Goal: Navigation & Orientation: Find specific page/section

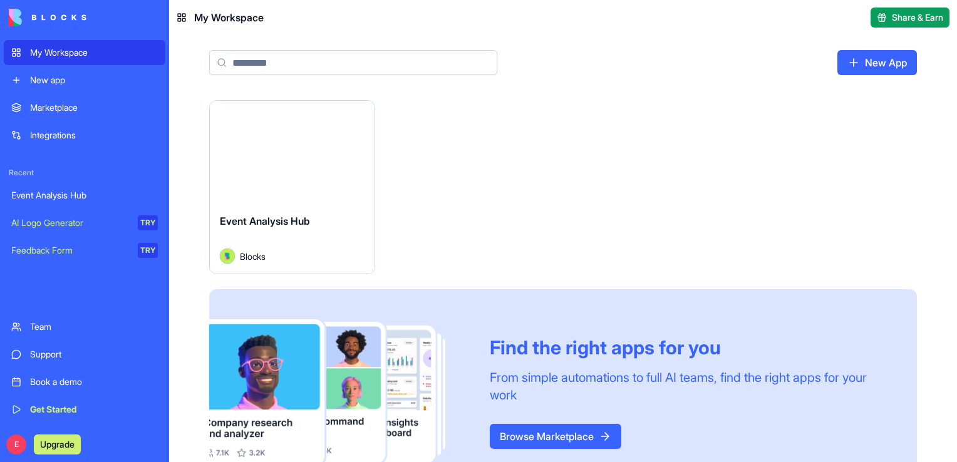
click at [310, 225] on span "Event Analysis Hub" at bounding box center [265, 221] width 90 height 13
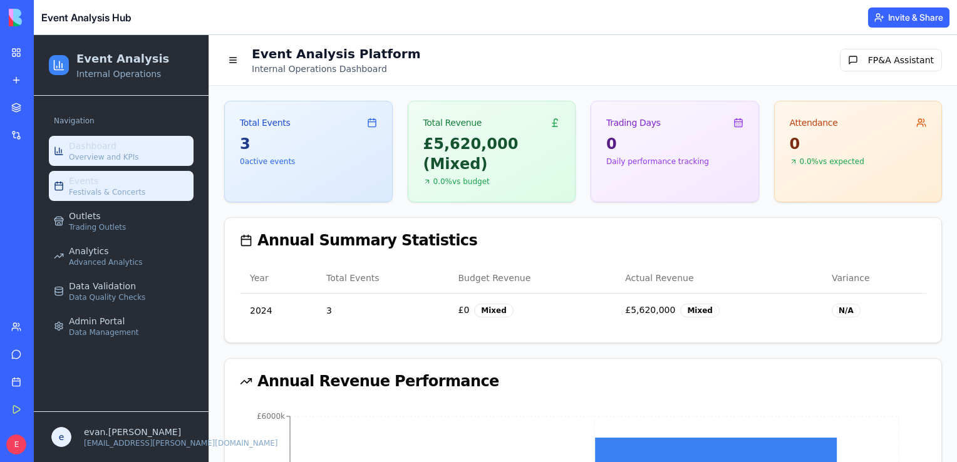
click at [135, 178] on div "Events Festivals & Concerts" at bounding box center [107, 186] width 76 height 23
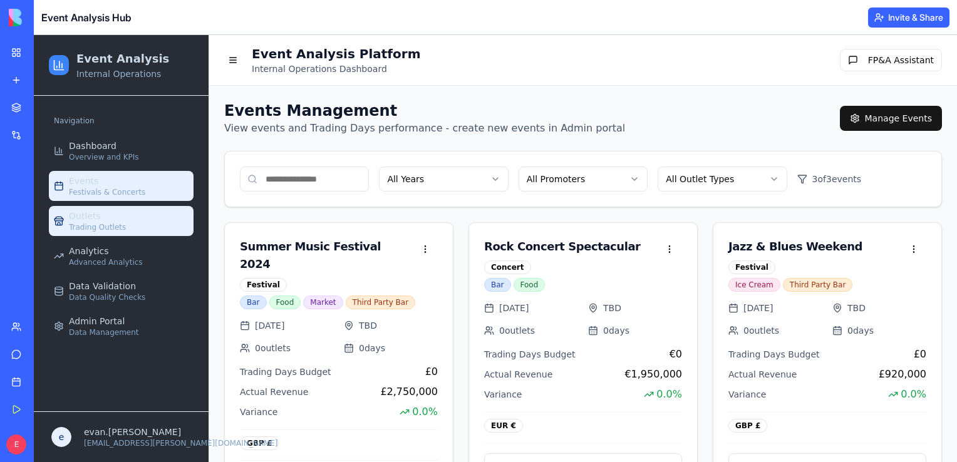
click at [103, 223] on span "Trading Outlets" at bounding box center [97, 227] width 57 height 10
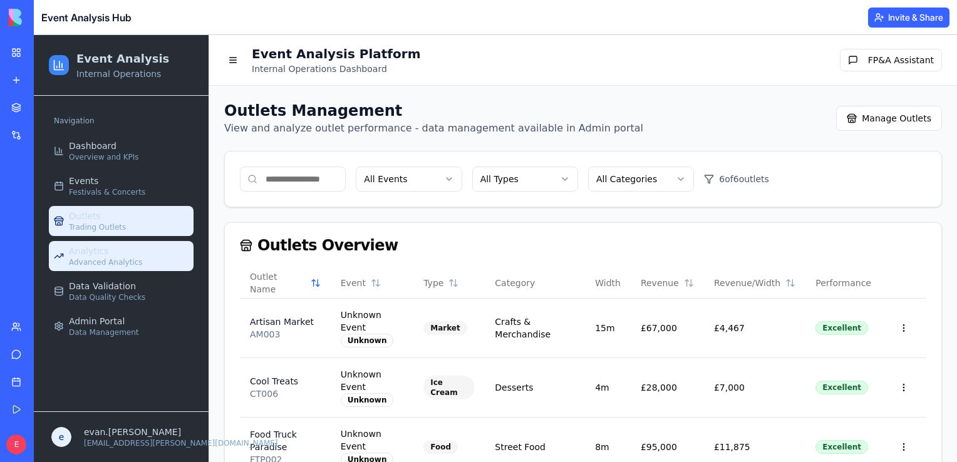
click at [135, 246] on link "Analytics Advanced Analytics" at bounding box center [121, 256] width 145 height 30
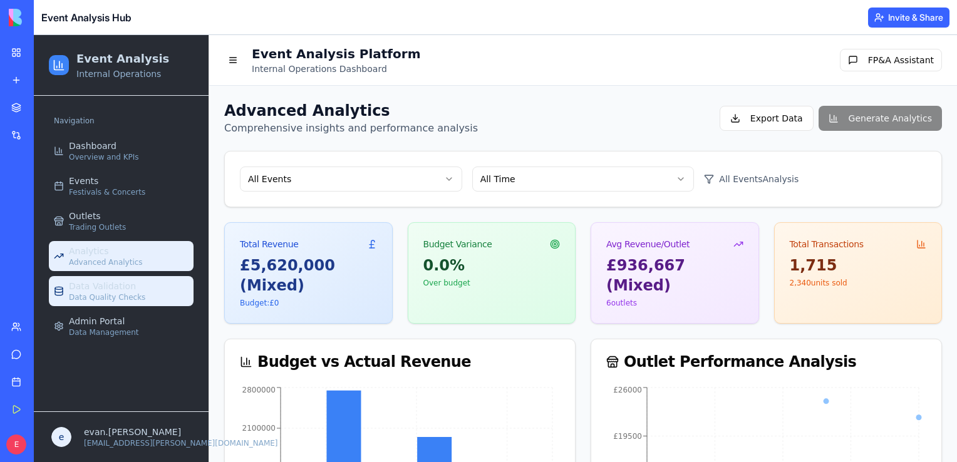
click at [145, 289] on link "Data Validation Data Quality Checks" at bounding box center [121, 291] width 145 height 30
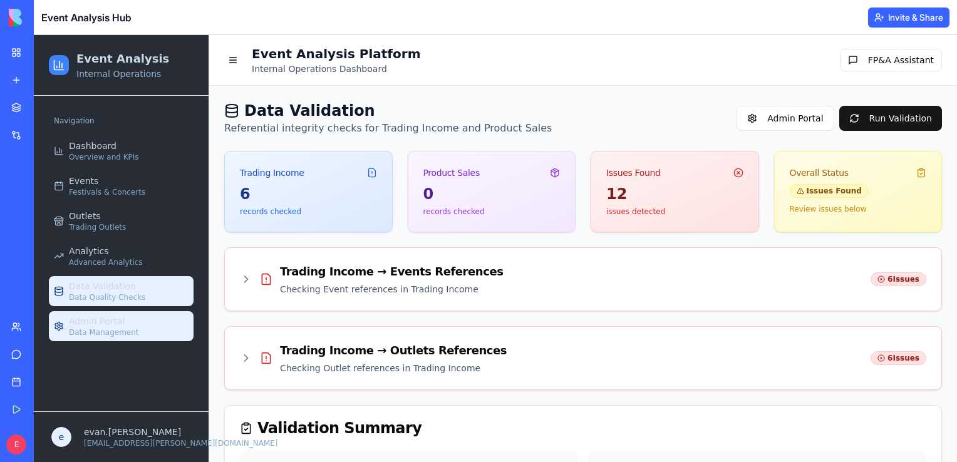
click at [149, 324] on link "Admin Portal Data Management" at bounding box center [121, 326] width 145 height 30
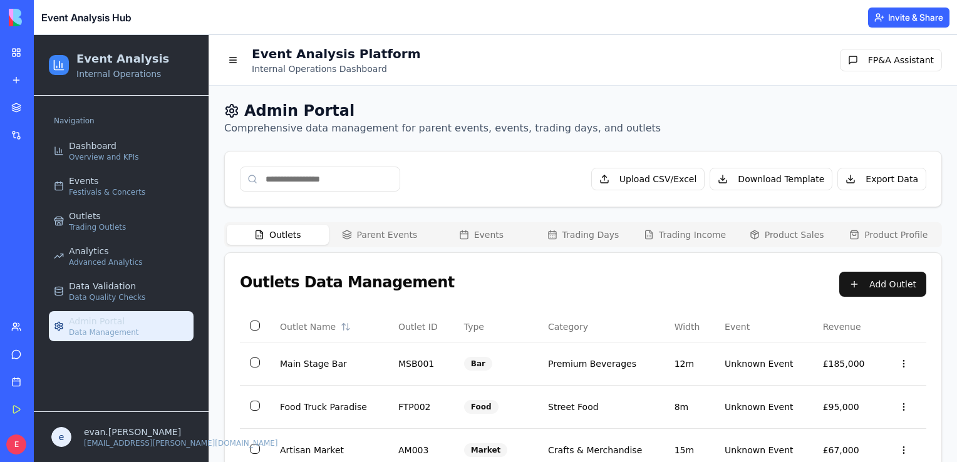
click at [377, 231] on button "Parent Events" at bounding box center [380, 235] width 102 height 20
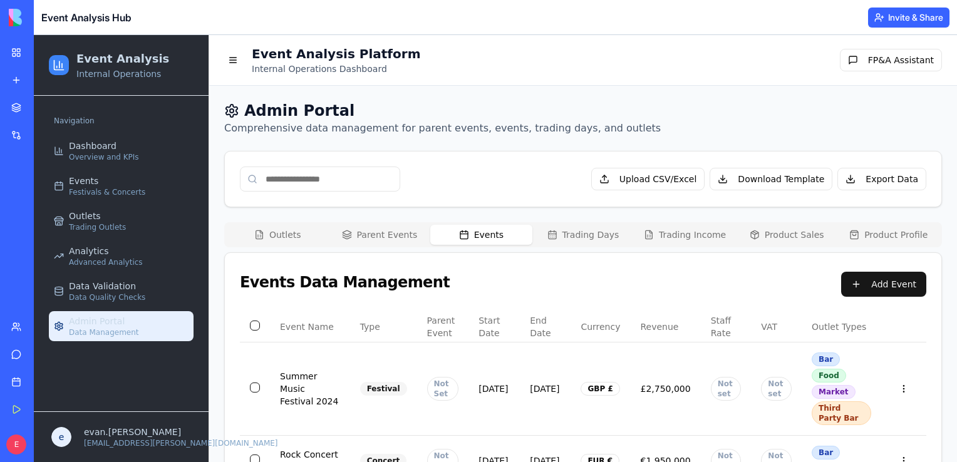
click at [482, 237] on button "Events" at bounding box center [481, 235] width 102 height 20
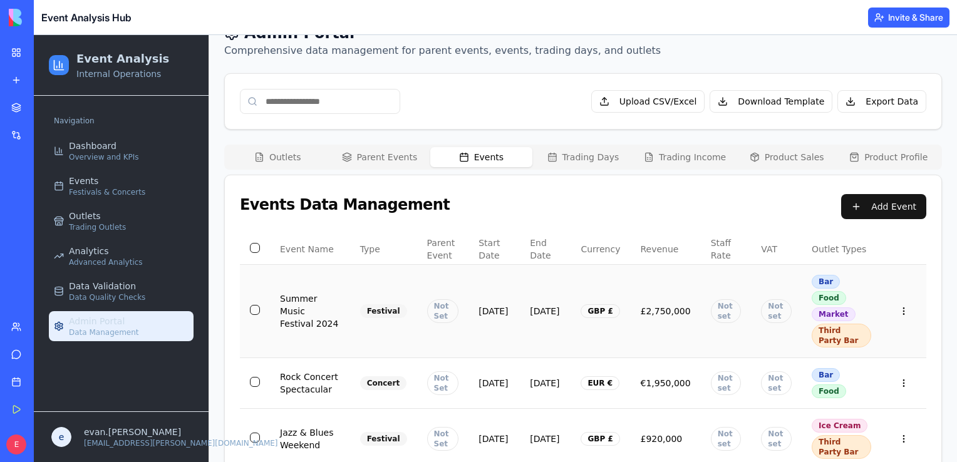
scroll to position [78, 0]
click at [584, 153] on button "Trading Days" at bounding box center [583, 157] width 102 height 20
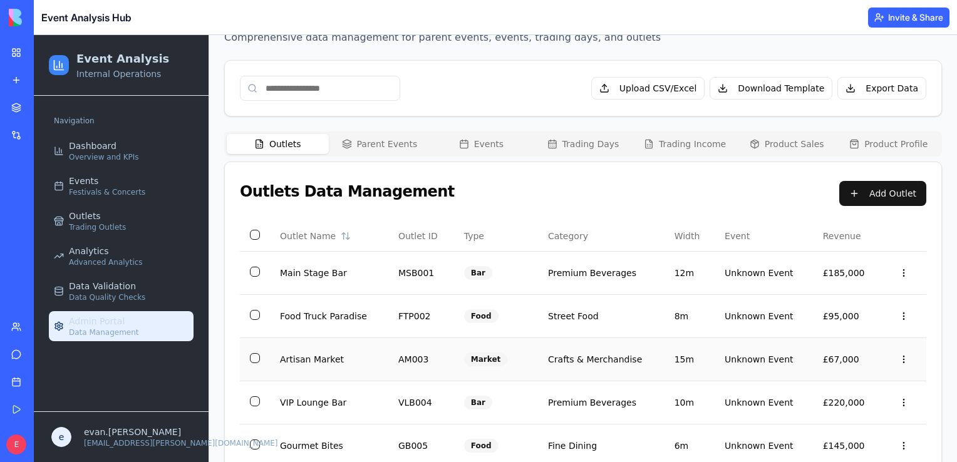
scroll to position [0, 0]
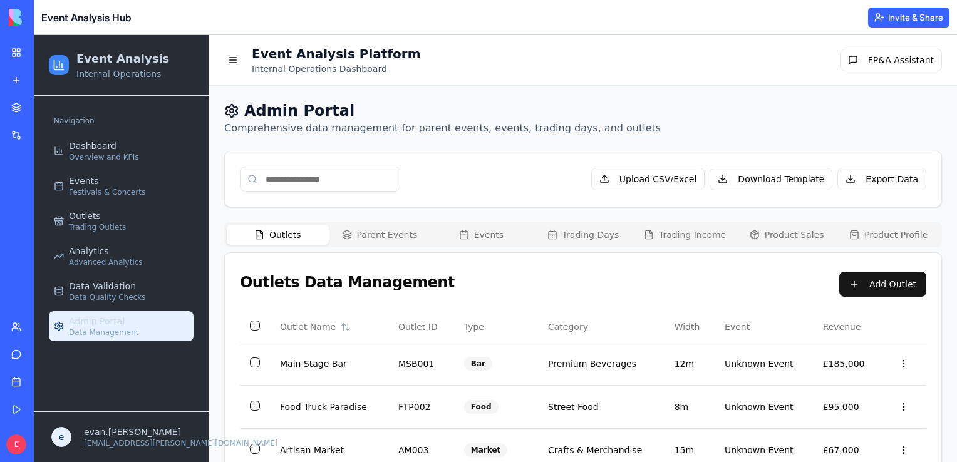
click at [685, 230] on button "Trading Income" at bounding box center [685, 235] width 102 height 20
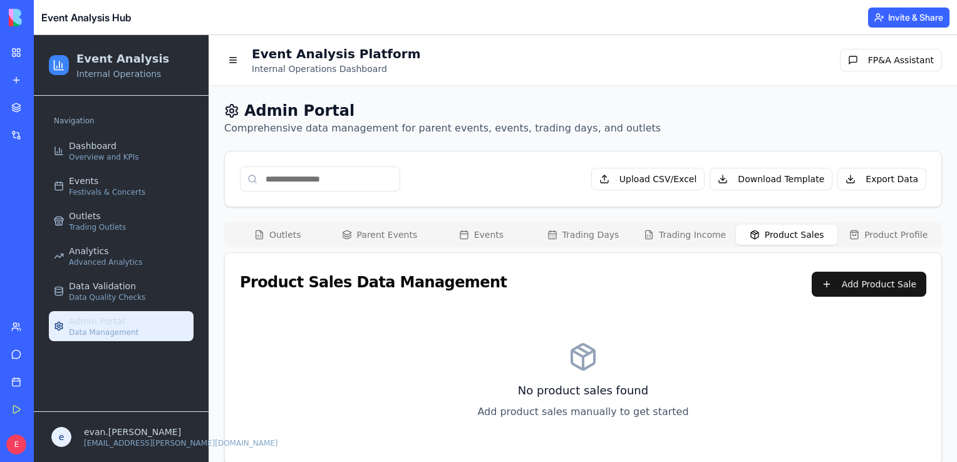
click at [789, 235] on button "Product Sales" at bounding box center [787, 235] width 102 height 20
click at [113, 150] on div "Dashboard Overview and KPIs" at bounding box center [104, 151] width 70 height 23
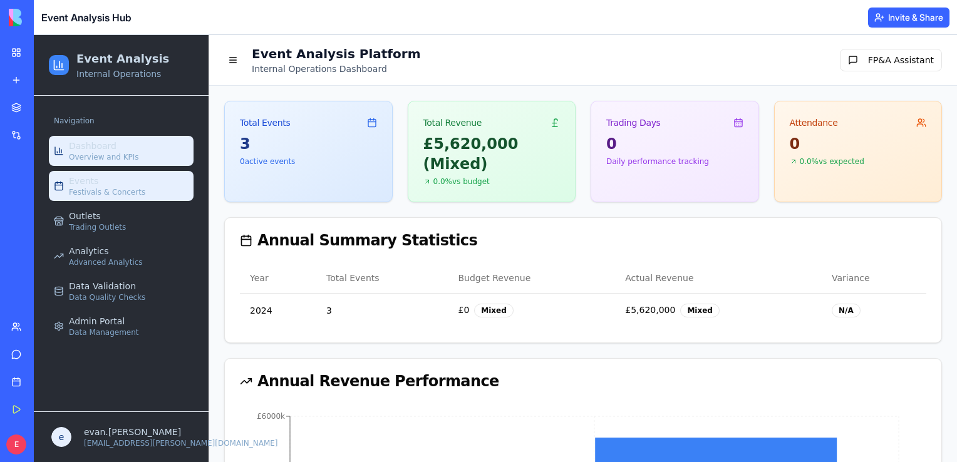
click at [91, 191] on span "Festivals & Concerts" at bounding box center [107, 192] width 76 height 10
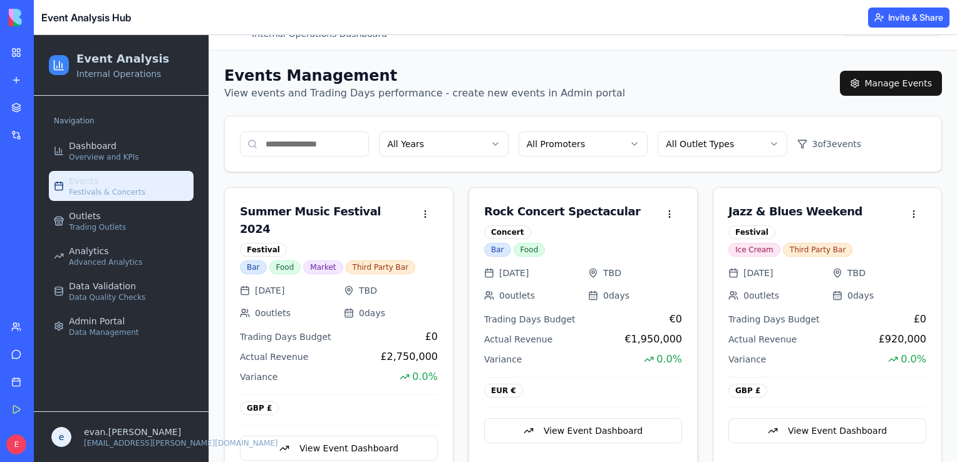
scroll to position [45, 0]
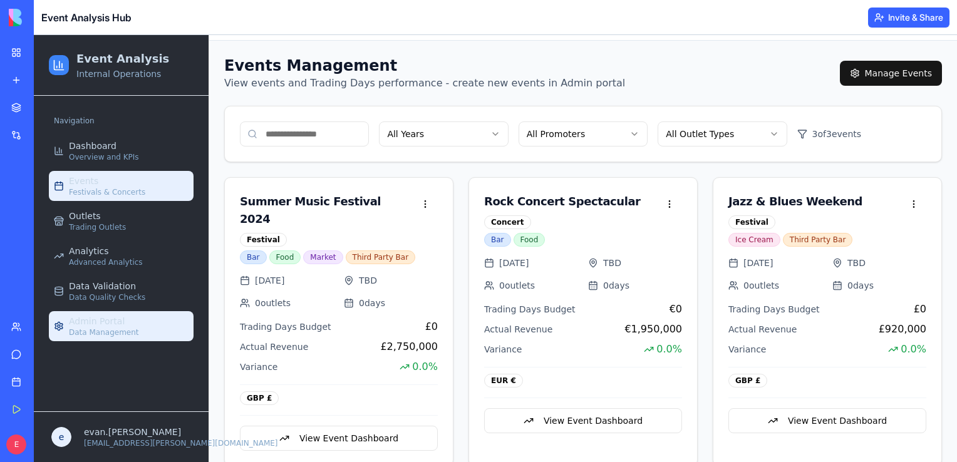
click at [148, 319] on link "Admin Portal Data Management" at bounding box center [121, 326] width 145 height 30
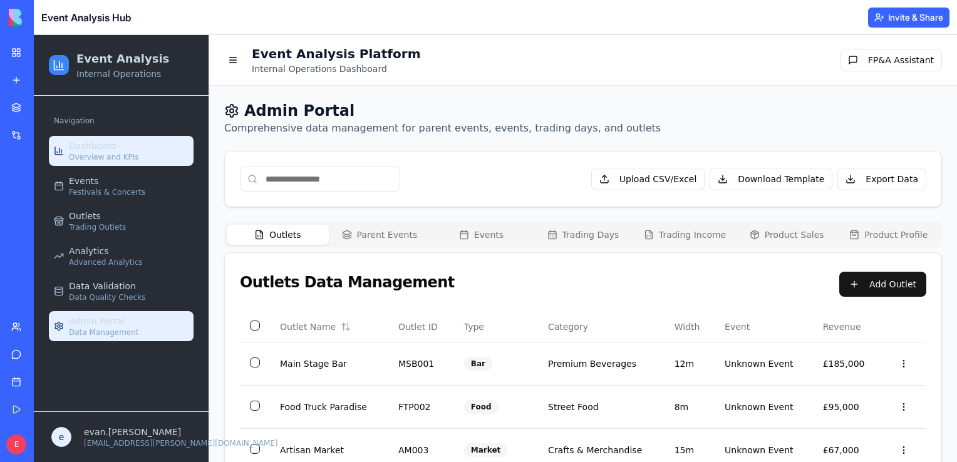
click at [128, 145] on div "Dashboard Overview and KPIs" at bounding box center [104, 151] width 70 height 23
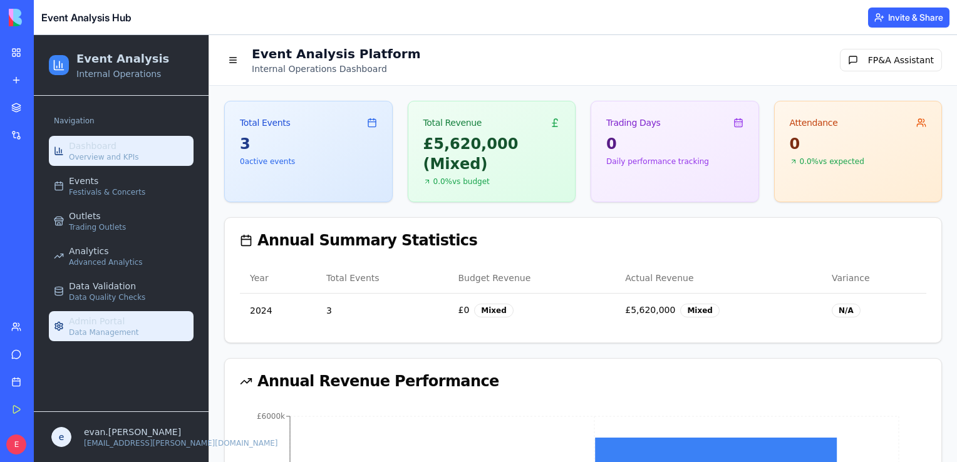
click at [93, 315] on span "Admin Portal" at bounding box center [97, 321] width 56 height 13
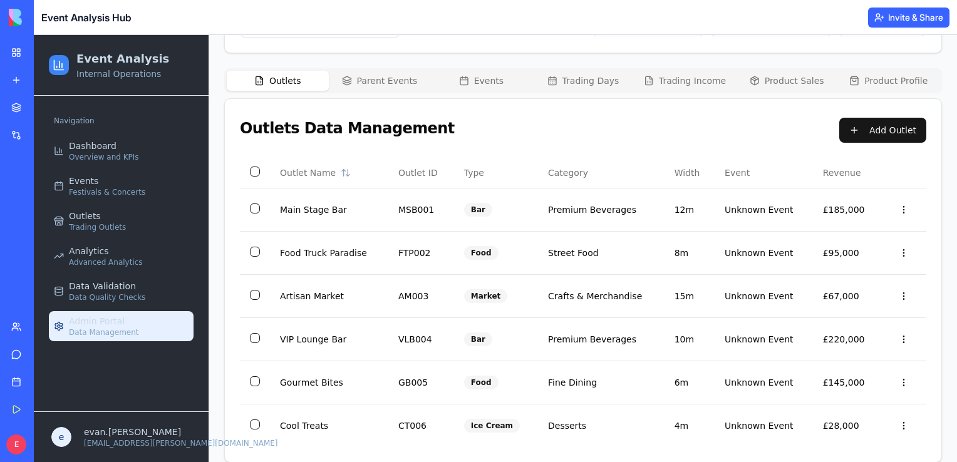
scroll to position [153, 0]
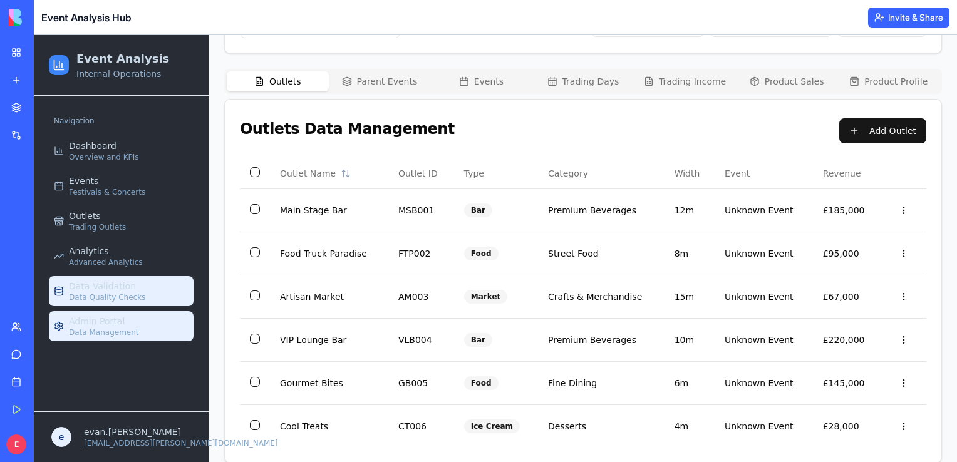
click at [79, 284] on span "Data Validation" at bounding box center [102, 286] width 67 height 13
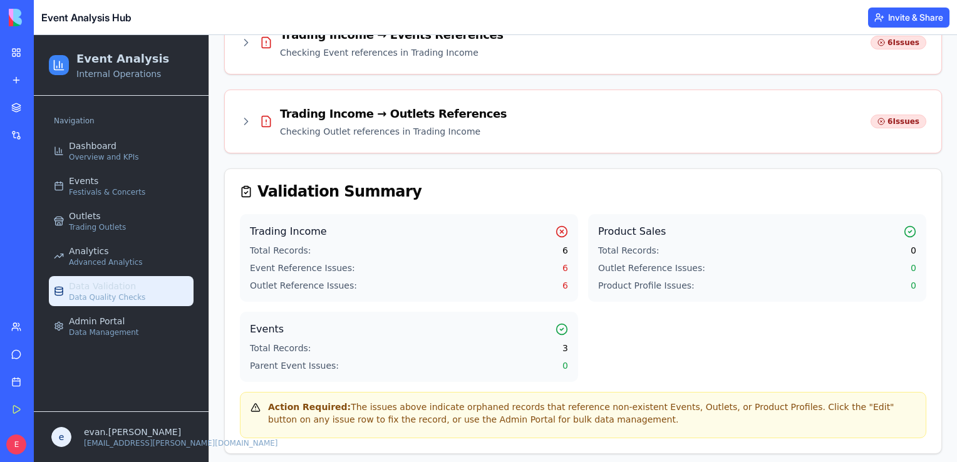
scroll to position [242, 0]
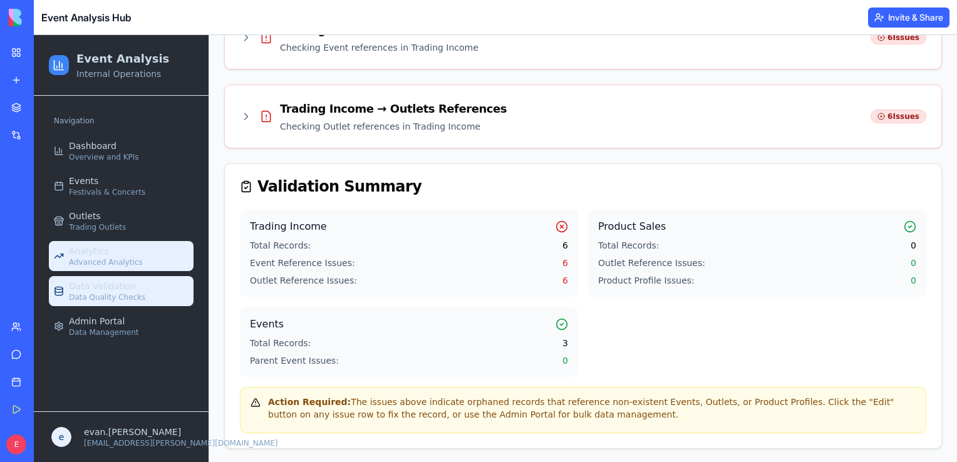
click at [126, 255] on div "Analytics Advanced Analytics" at bounding box center [106, 256] width 74 height 23
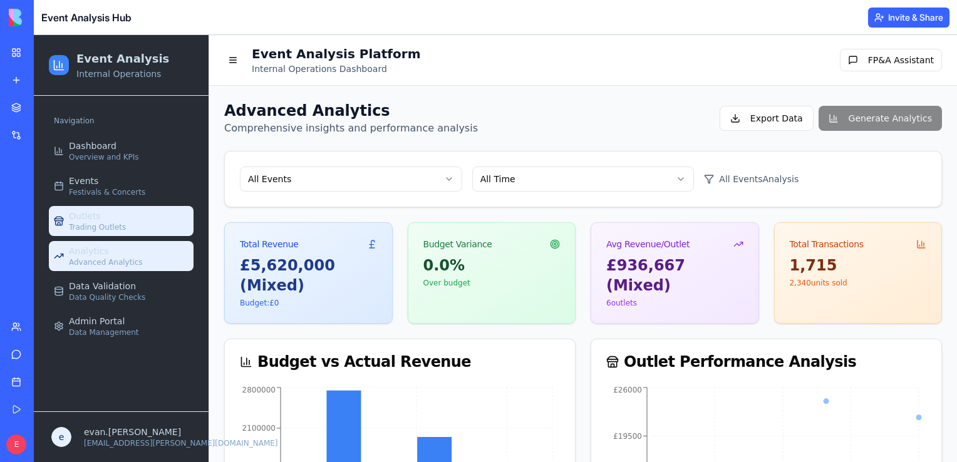
click at [157, 212] on link "Outlets Trading Outlets" at bounding box center [121, 221] width 145 height 30
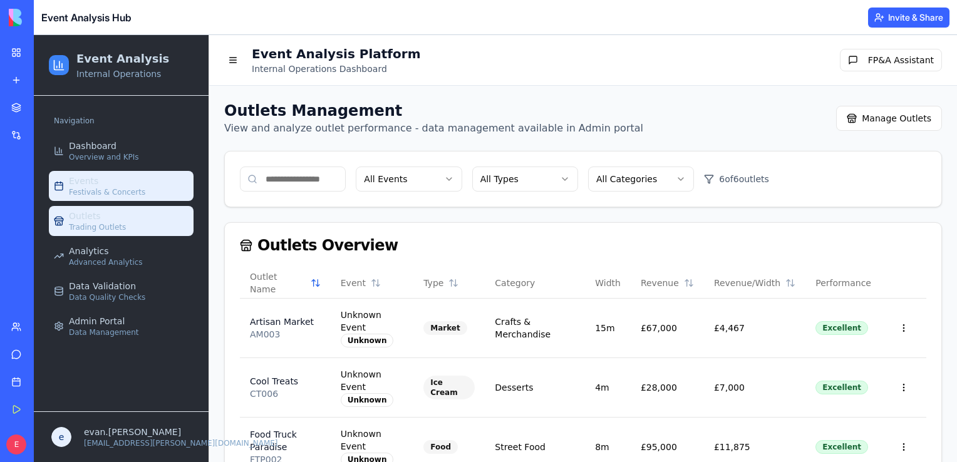
click at [100, 184] on div "Events Festivals & Concerts" at bounding box center [107, 186] width 76 height 23
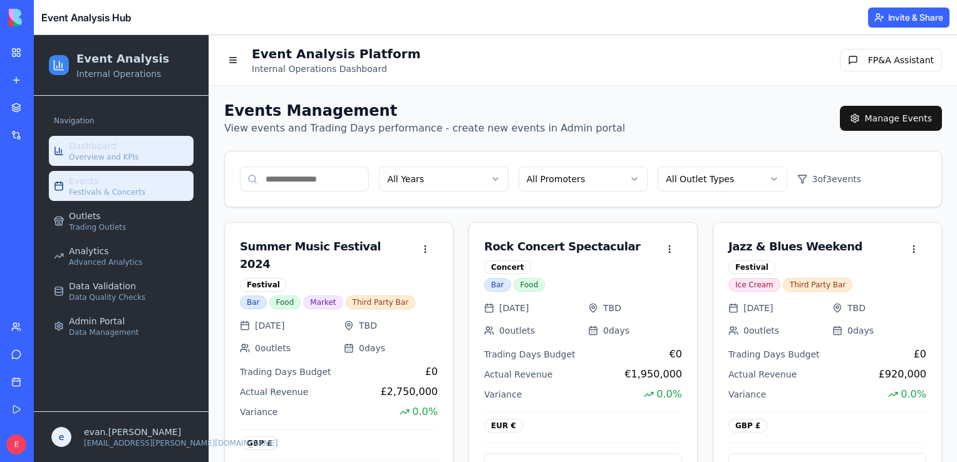
click at [114, 153] on span "Overview and KPIs" at bounding box center [104, 157] width 70 height 10
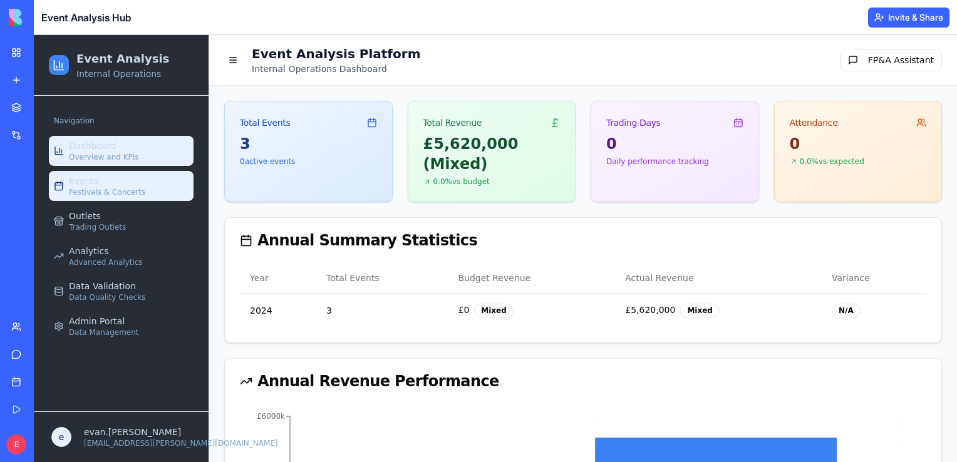
click at [85, 187] on span "Festivals & Concerts" at bounding box center [107, 192] width 76 height 10
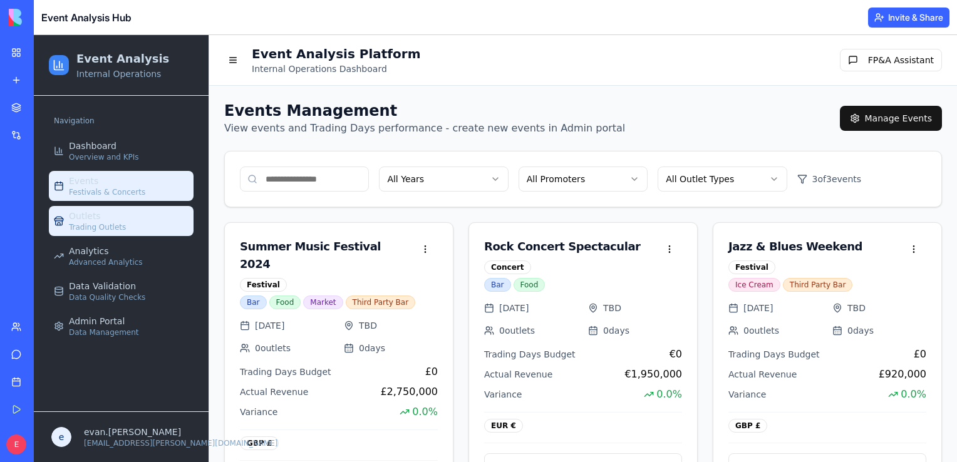
click at [123, 222] on link "Outlets Trading Outlets" at bounding box center [121, 221] width 145 height 30
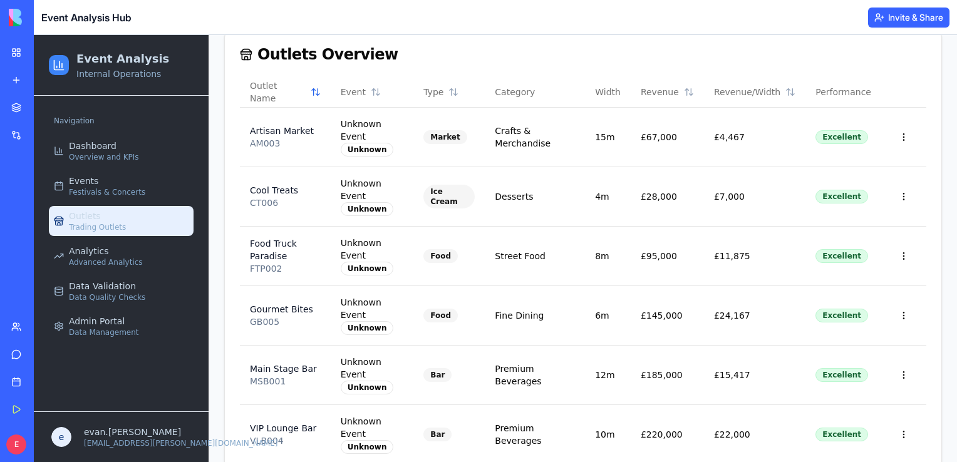
scroll to position [222, 0]
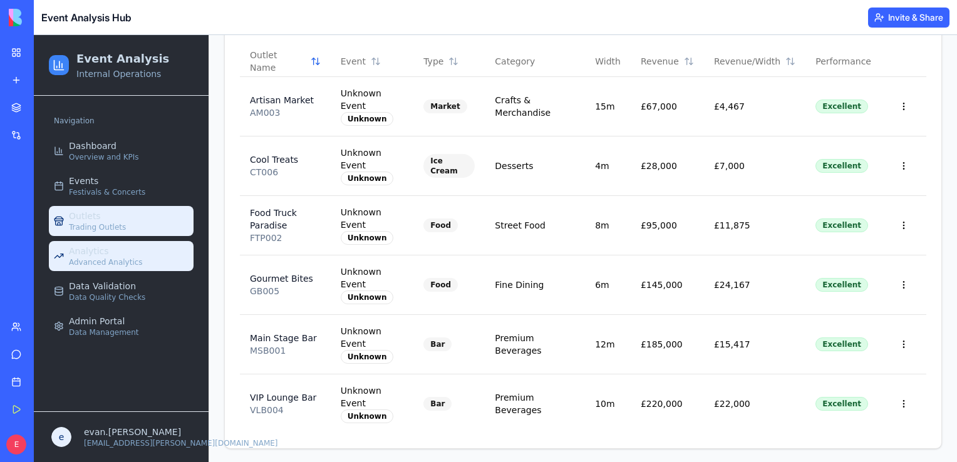
click at [123, 244] on link "Analytics Advanced Analytics" at bounding box center [121, 256] width 145 height 30
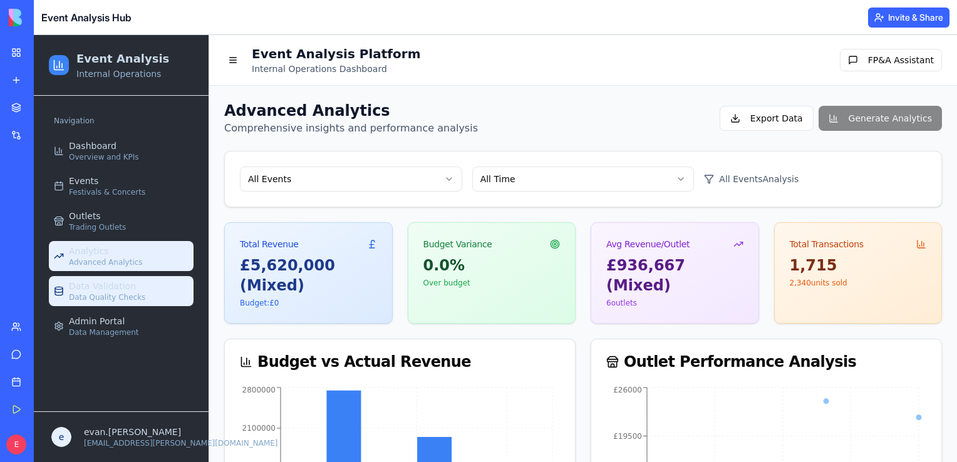
click at [106, 283] on span "Data Validation" at bounding box center [102, 286] width 67 height 13
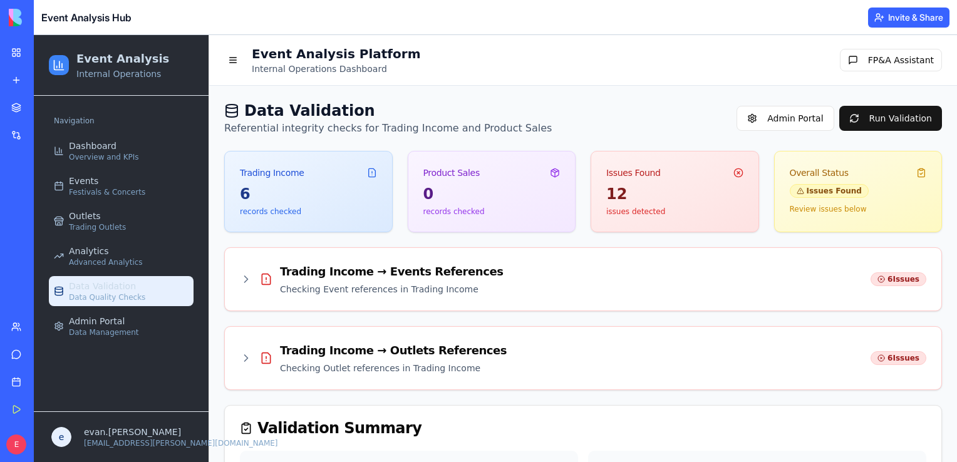
click at [111, 309] on ul "Dashboard Overview and KPIs Events Festivals & Concerts Outlets Trading Outlets…" at bounding box center [121, 238] width 145 height 205
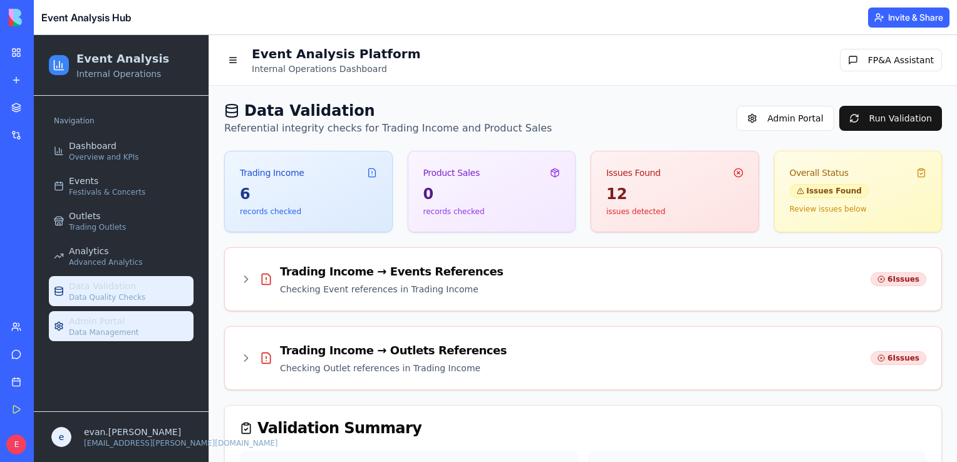
click at [114, 319] on span "Admin Portal" at bounding box center [97, 321] width 56 height 13
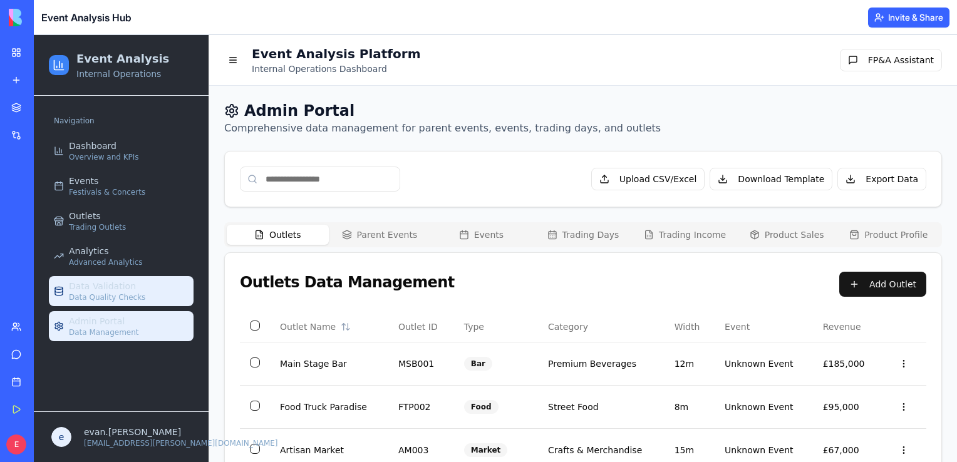
click at [70, 281] on span "Data Validation" at bounding box center [102, 286] width 67 height 13
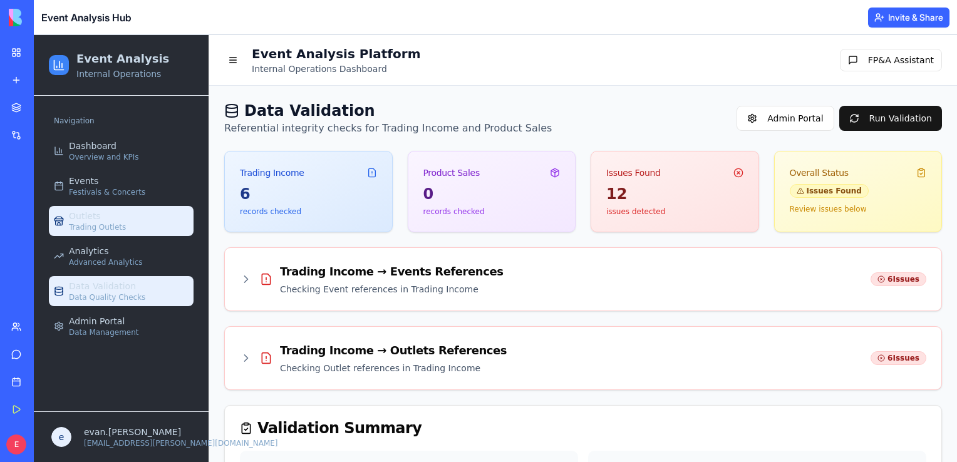
click at [117, 212] on div "Outlets Trading Outlets" at bounding box center [97, 221] width 57 height 23
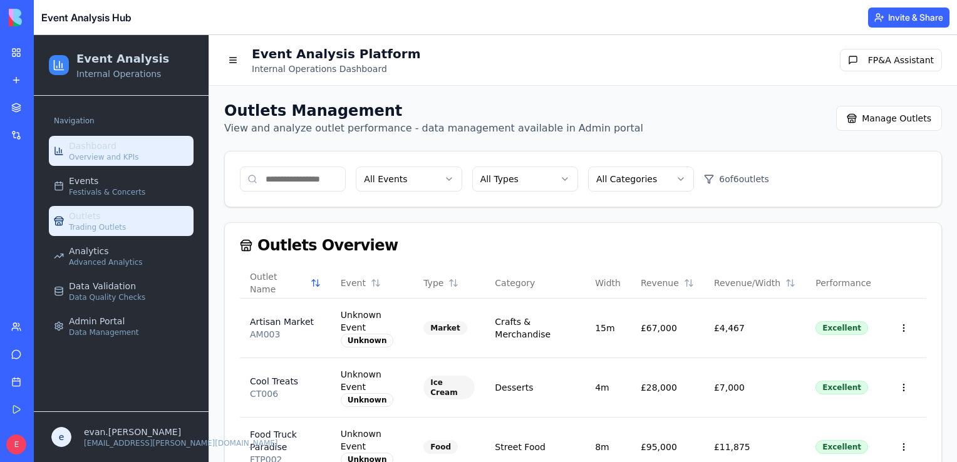
click at [129, 136] on link "Dashboard Overview and KPIs" at bounding box center [121, 151] width 145 height 30
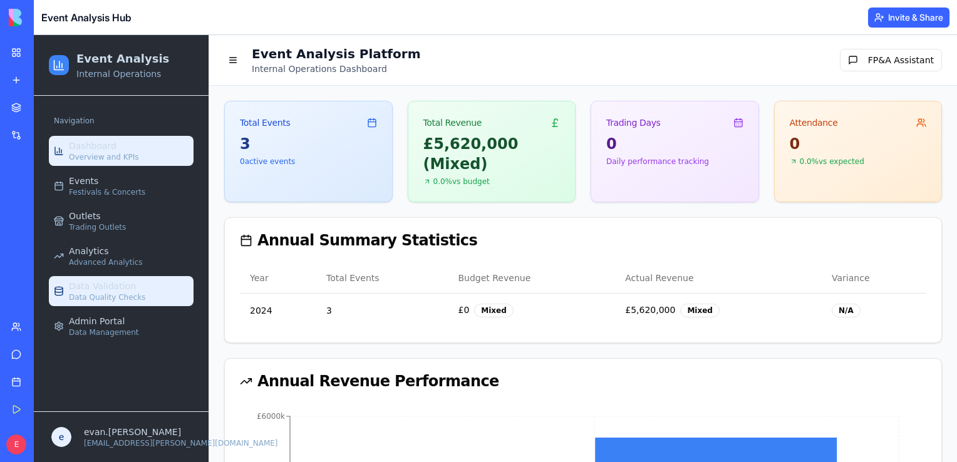
click at [118, 292] on span "Data Quality Checks" at bounding box center [107, 297] width 76 height 10
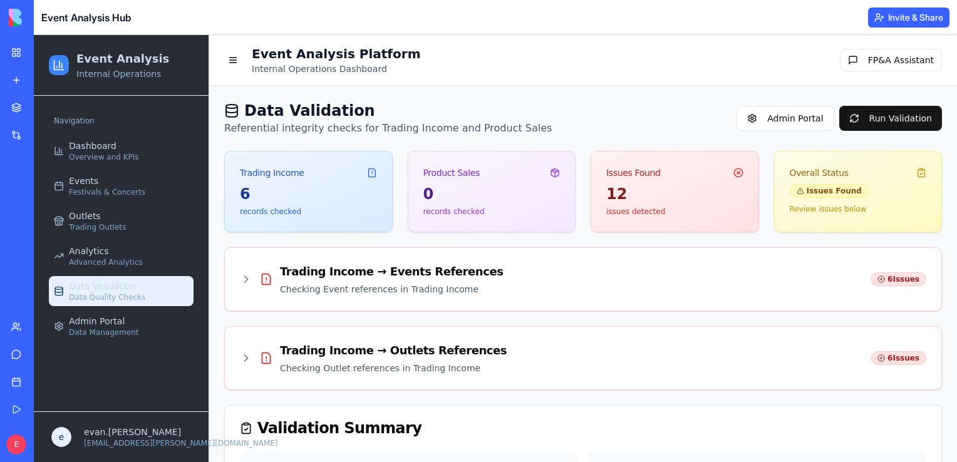
click at [554, 54] on div "Event Analysis Platform Internal Operations Dashboard FP&A Assistant" at bounding box center [583, 60] width 718 height 30
click at [106, 155] on span "Overview and KPIs" at bounding box center [104, 157] width 70 height 10
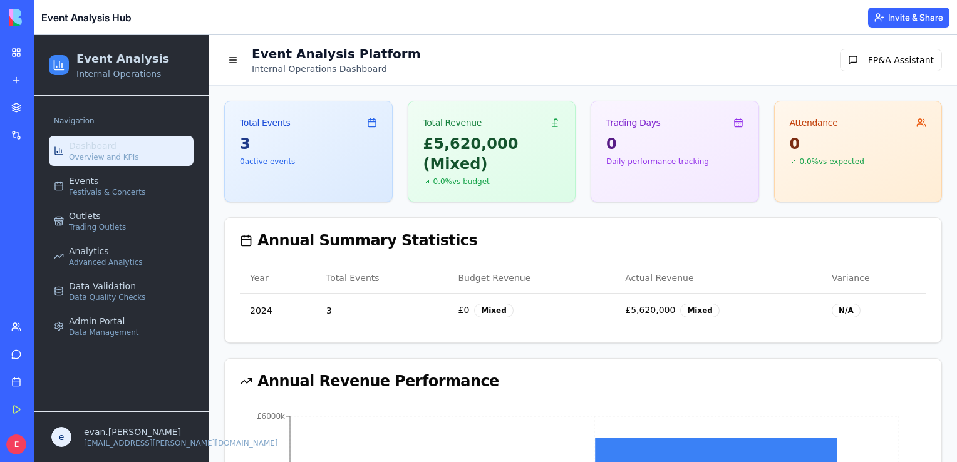
drag, startPoint x: 952, startPoint y: 84, endPoint x: 990, endPoint y: 69, distance: 41.0
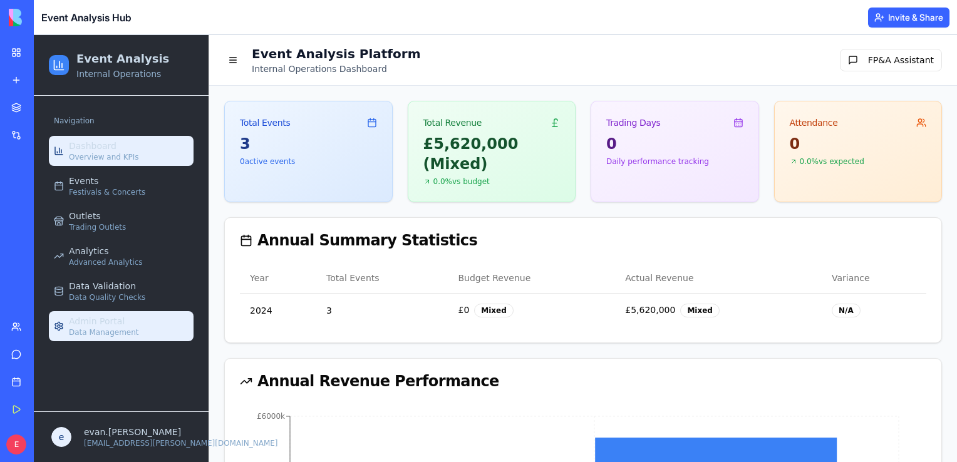
click at [99, 324] on span "Admin Portal" at bounding box center [97, 321] width 56 height 13
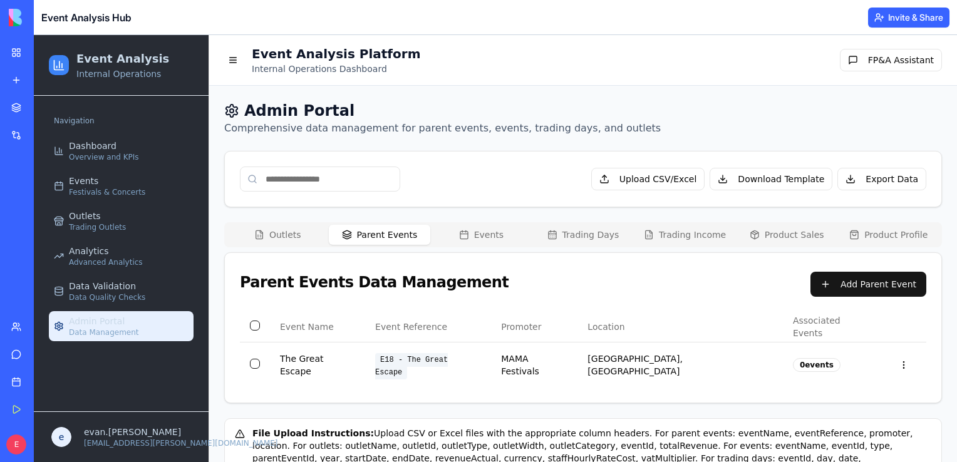
click at [368, 236] on button "Parent Events" at bounding box center [380, 235] width 102 height 20
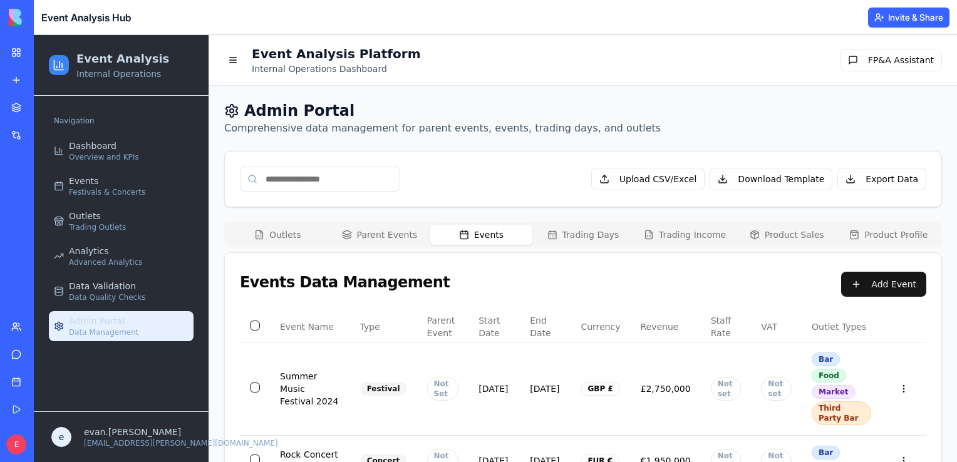
click at [477, 229] on button "Events" at bounding box center [481, 235] width 102 height 20
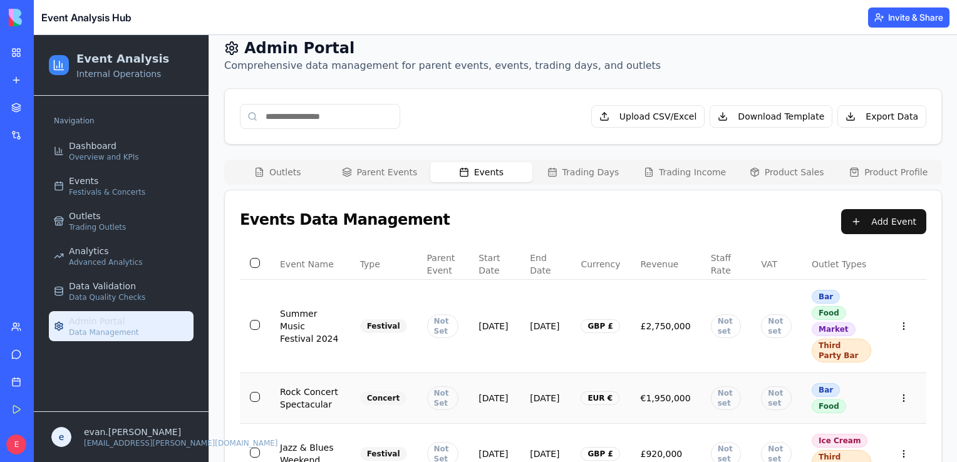
scroll to position [63, 0]
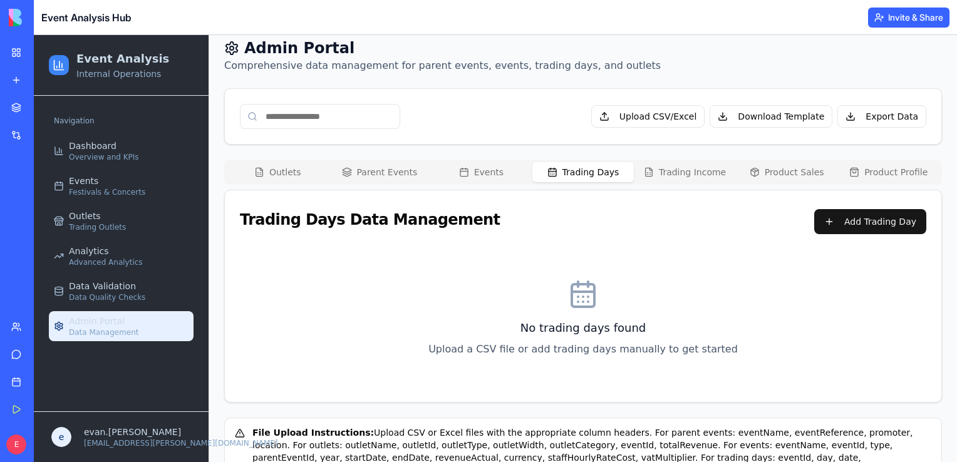
click at [575, 169] on button "Trading Days" at bounding box center [583, 172] width 102 height 20
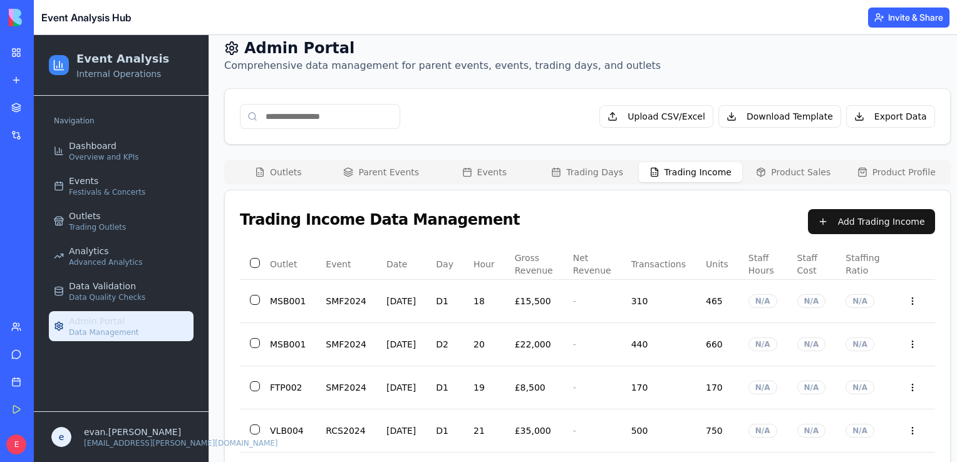
click at [680, 170] on button "Trading Income" at bounding box center [690, 172] width 103 height 20
click at [780, 174] on button "Product Sales" at bounding box center [793, 172] width 103 height 20
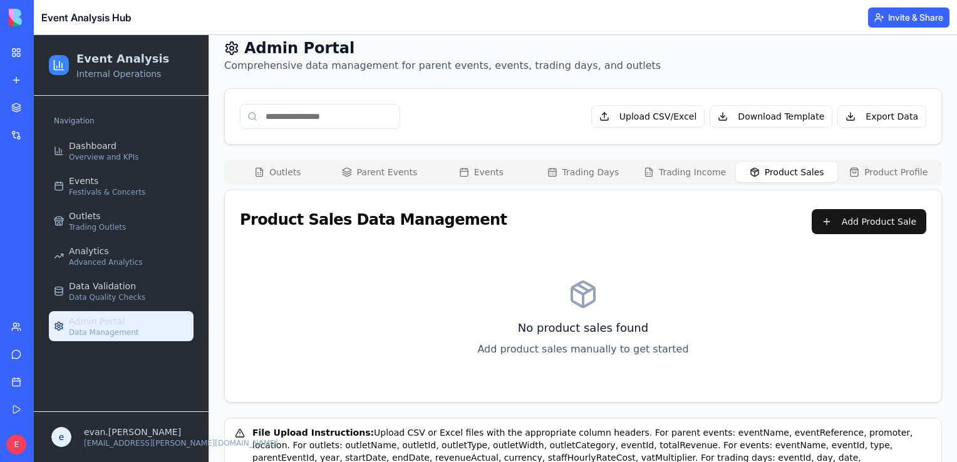
click at [870, 170] on button "Product Profile" at bounding box center [888, 172] width 102 height 20
click at [491, 171] on button "Events" at bounding box center [481, 172] width 102 height 20
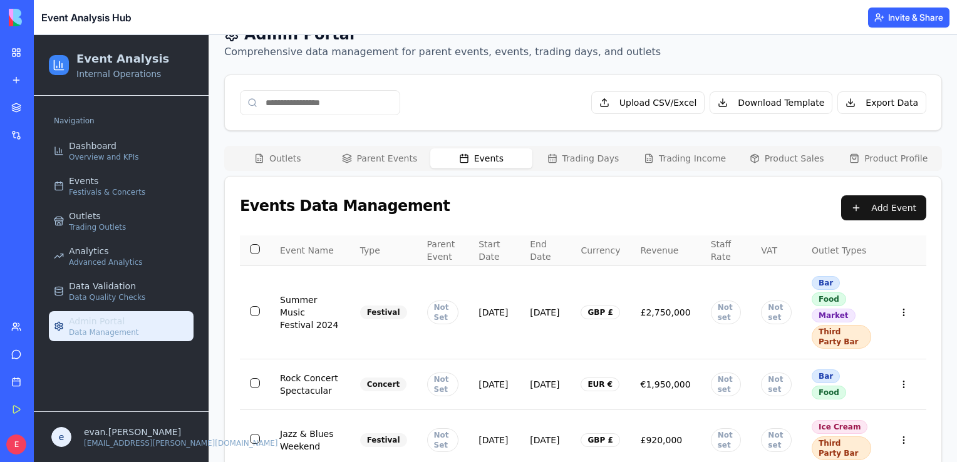
scroll to position [0, 0]
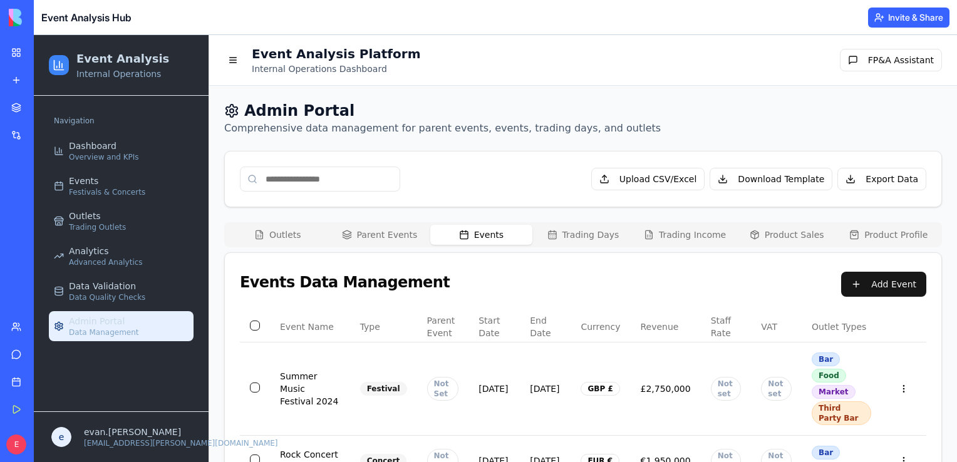
click at [395, 234] on button "Parent Events" at bounding box center [380, 235] width 102 height 20
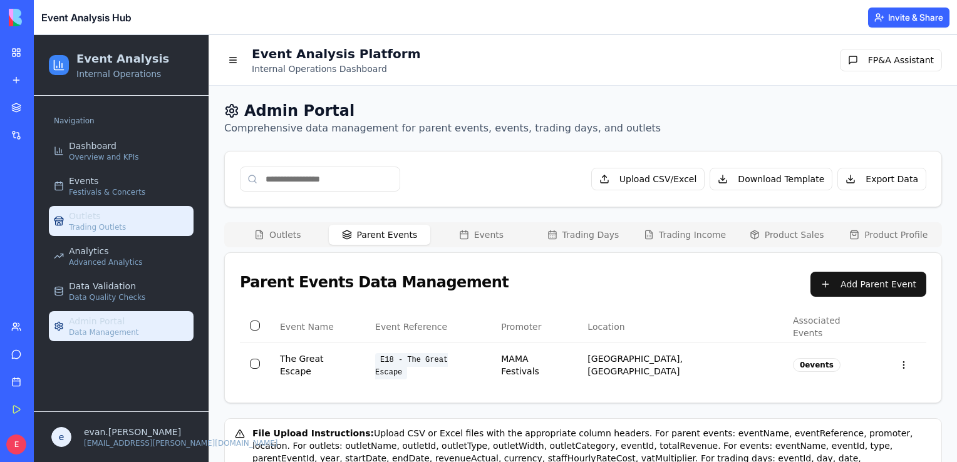
click at [135, 220] on link "Outlets Trading Outlets" at bounding box center [121, 221] width 145 height 30
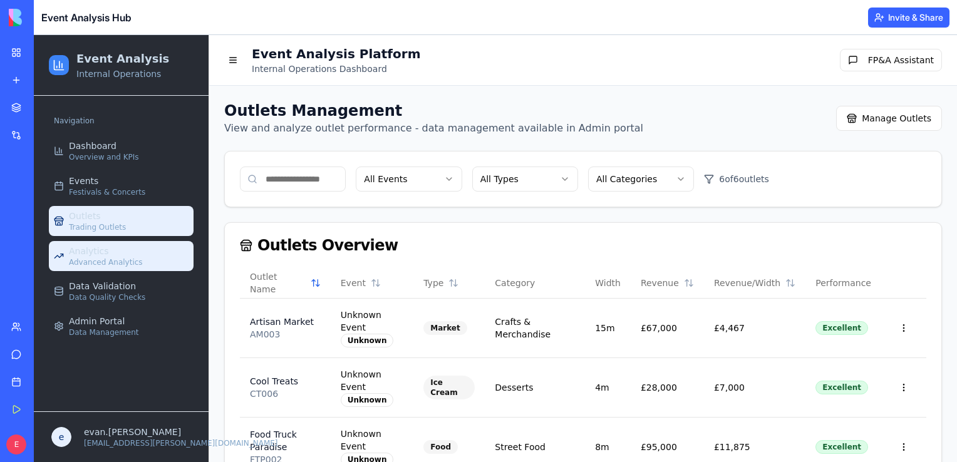
click at [152, 255] on link "Analytics Advanced Analytics" at bounding box center [121, 256] width 145 height 30
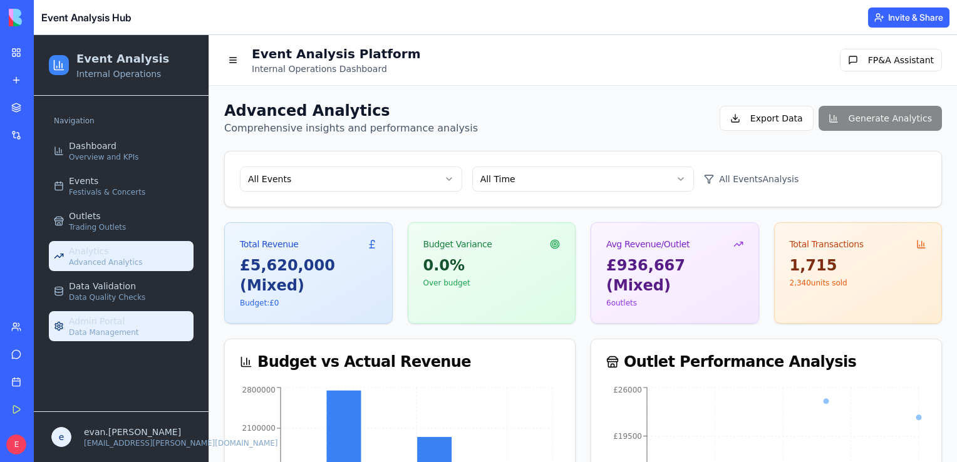
click at [149, 319] on link "Admin Portal Data Management" at bounding box center [121, 326] width 145 height 30
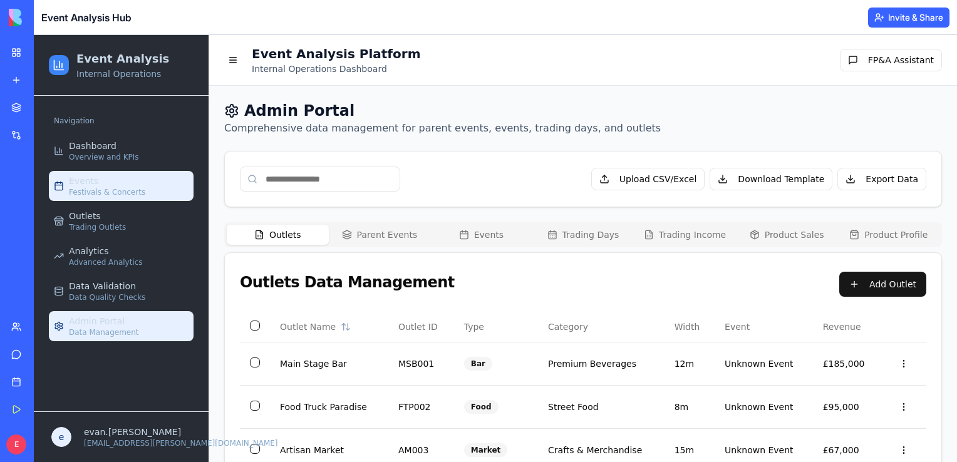
click at [142, 189] on link "Events Festivals & Concerts" at bounding box center [121, 186] width 145 height 30
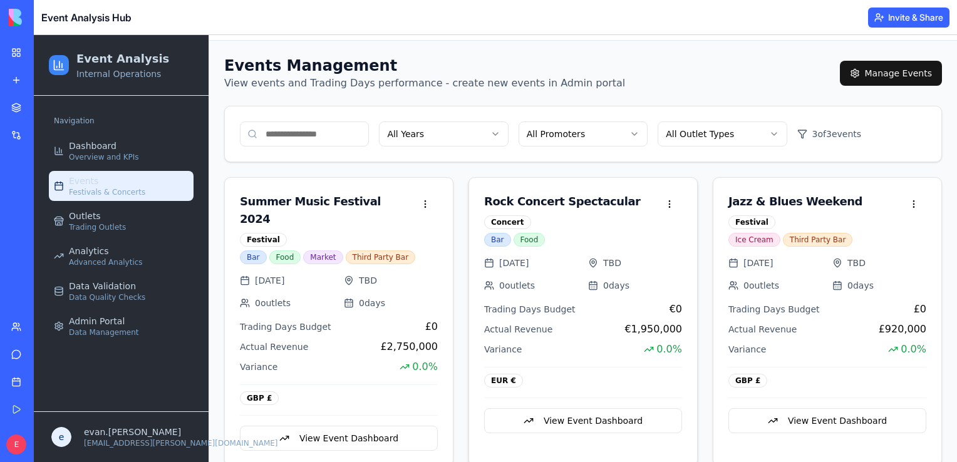
scroll to position [45, 0]
click at [316, 426] on button "View Event Dashboard" at bounding box center [339, 438] width 198 height 25
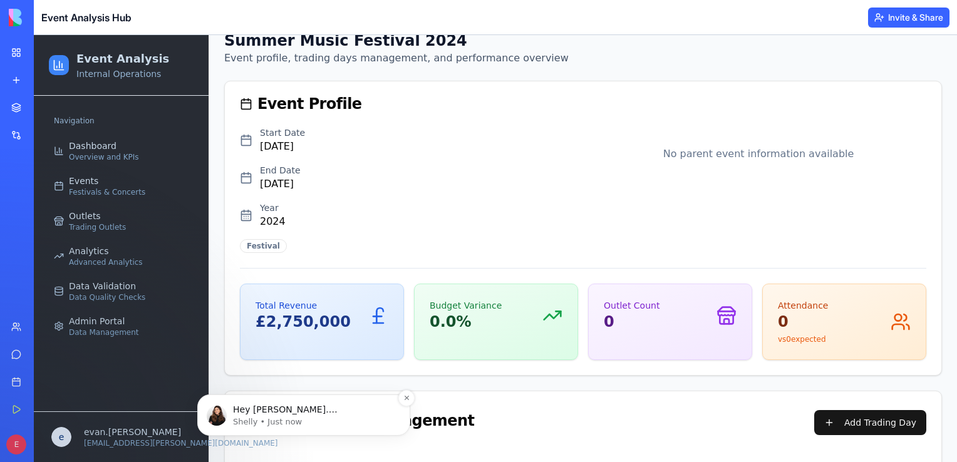
click at [339, 417] on p "Shelly • Just now" at bounding box center [314, 421] width 162 height 11
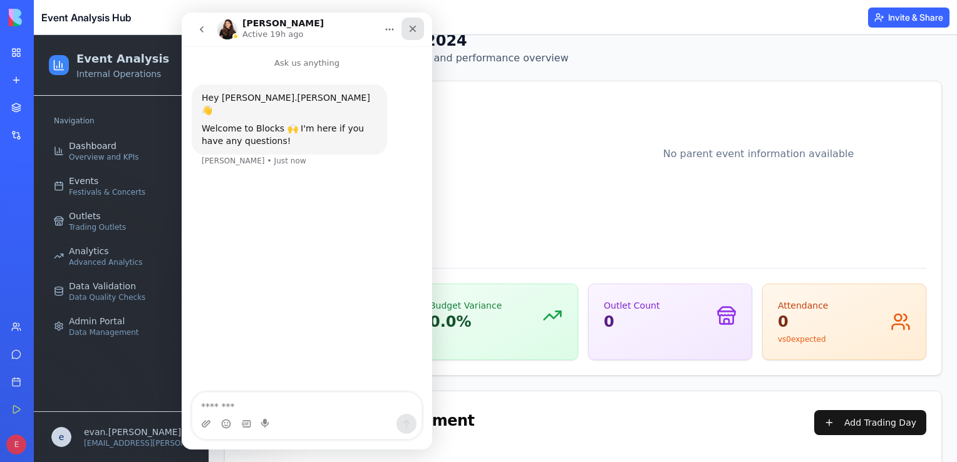
click at [411, 26] on icon "Close" at bounding box center [413, 29] width 10 height 10
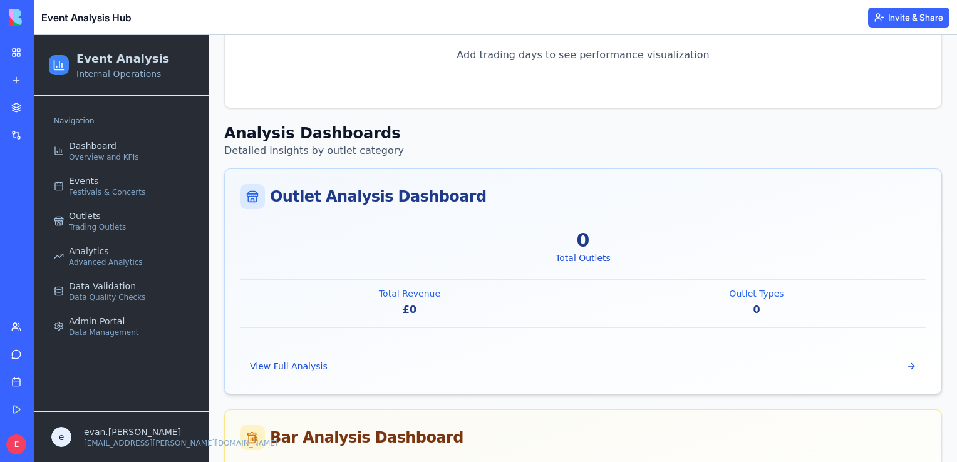
scroll to position [848, 0]
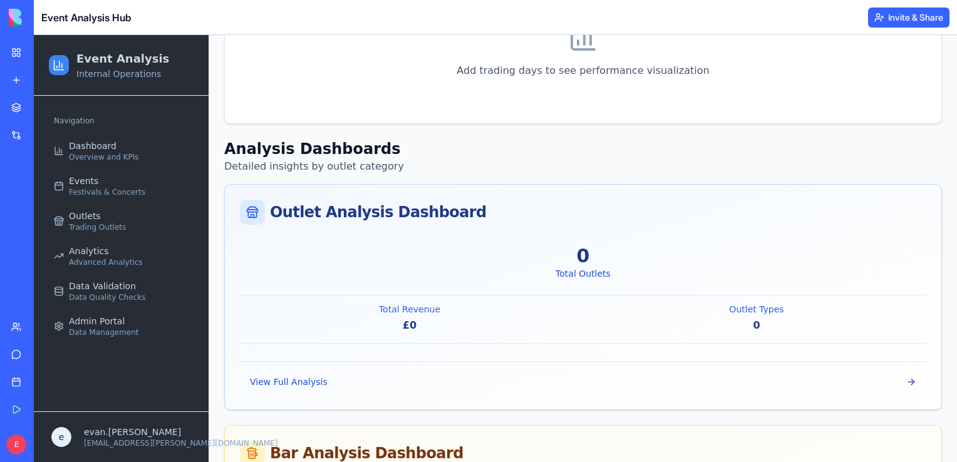
drag, startPoint x: 477, startPoint y: 269, endPoint x: 410, endPoint y: 139, distance: 146.5
click at [410, 139] on h2 "Analysis Dashboards" at bounding box center [583, 149] width 718 height 20
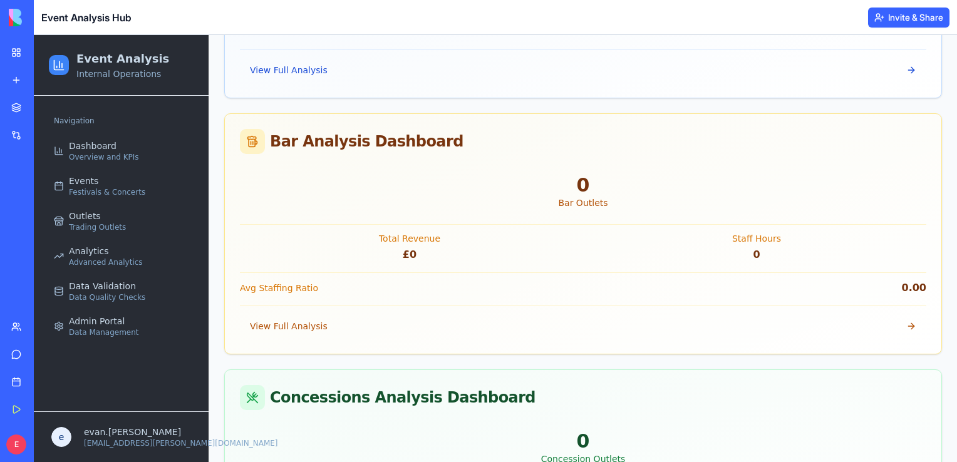
scroll to position [1161, 0]
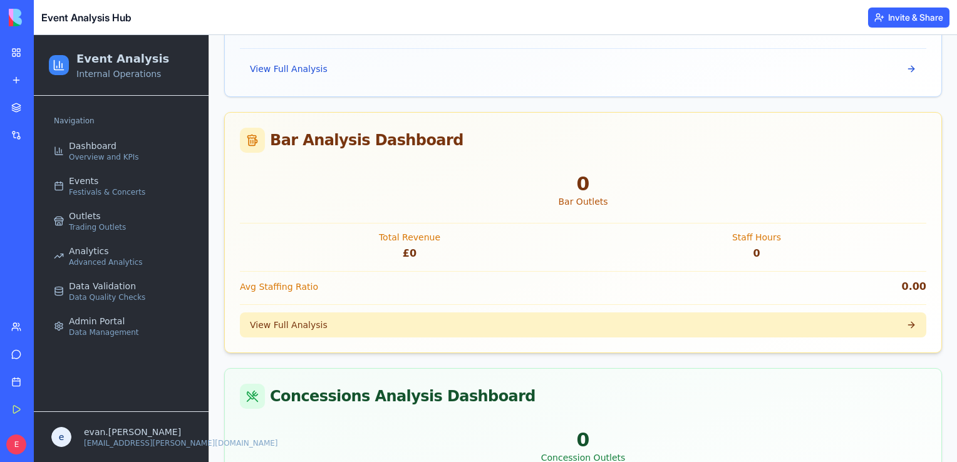
click at [416, 324] on button "View Full Analysis" at bounding box center [583, 324] width 686 height 25
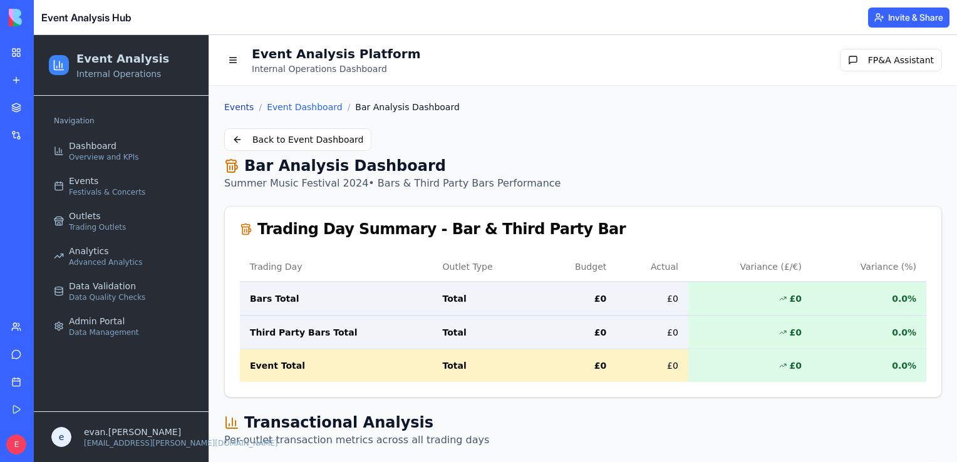
click at [242, 107] on link "Events" at bounding box center [238, 107] width 29 height 13
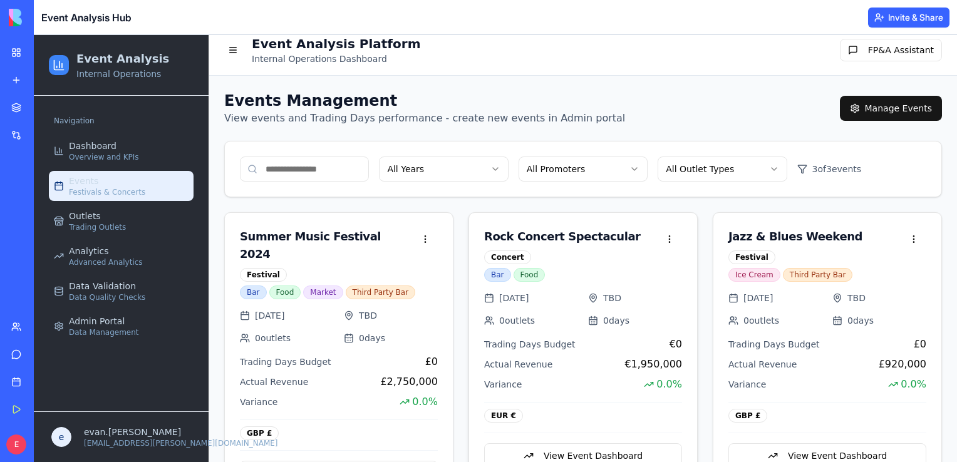
scroll to position [45, 0]
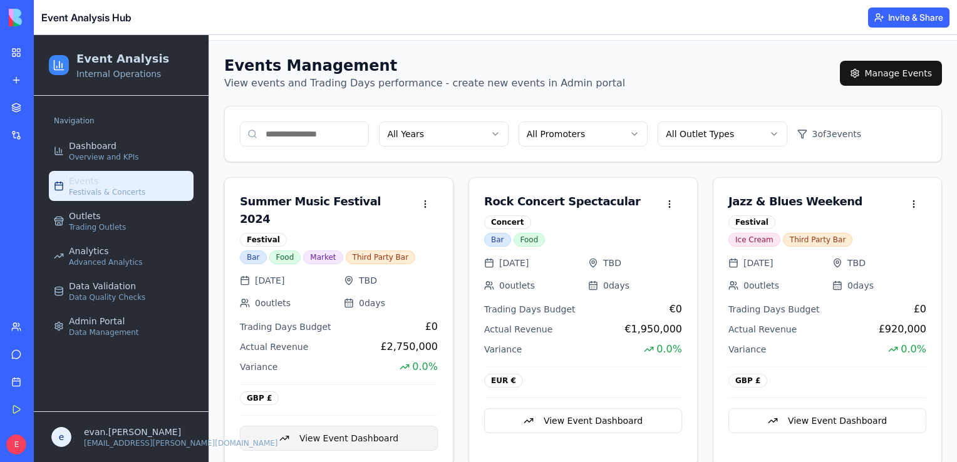
click at [349, 426] on button "View Event Dashboard" at bounding box center [339, 438] width 198 height 25
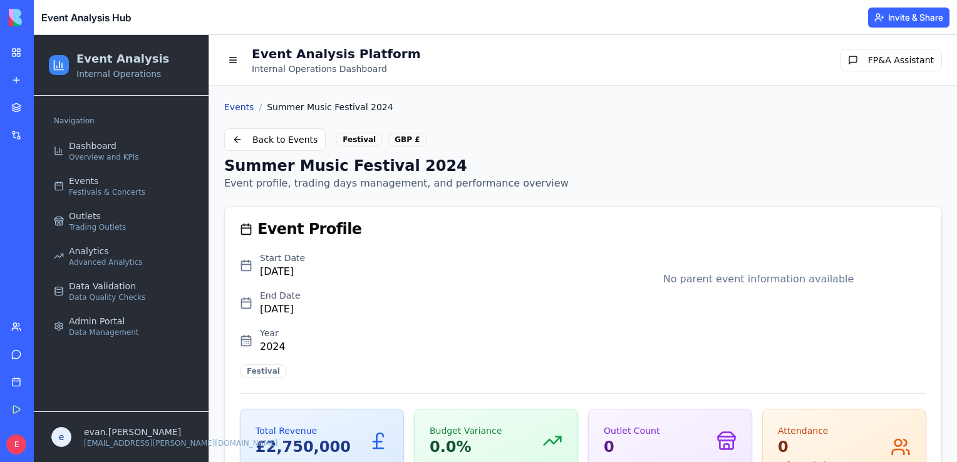
click at [242, 105] on link "Events" at bounding box center [238, 107] width 29 height 13
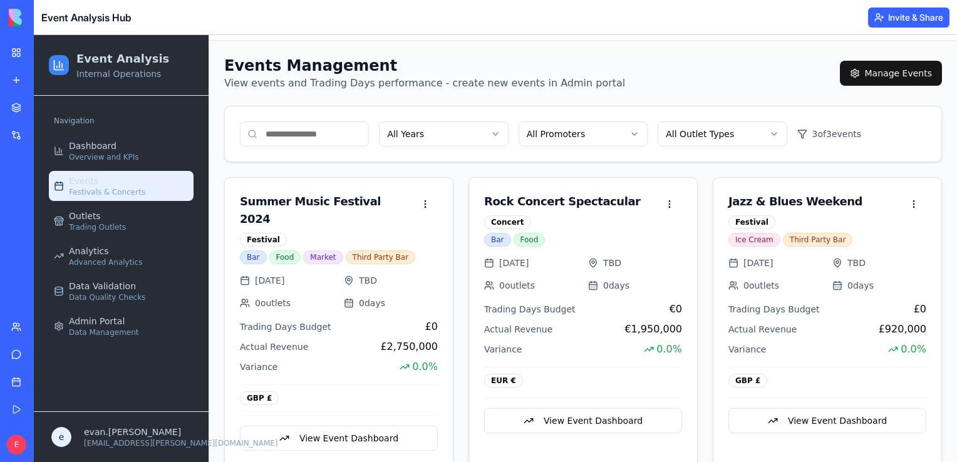
scroll to position [45, 0]
click at [322, 426] on button "View Event Dashboard" at bounding box center [339, 438] width 198 height 25
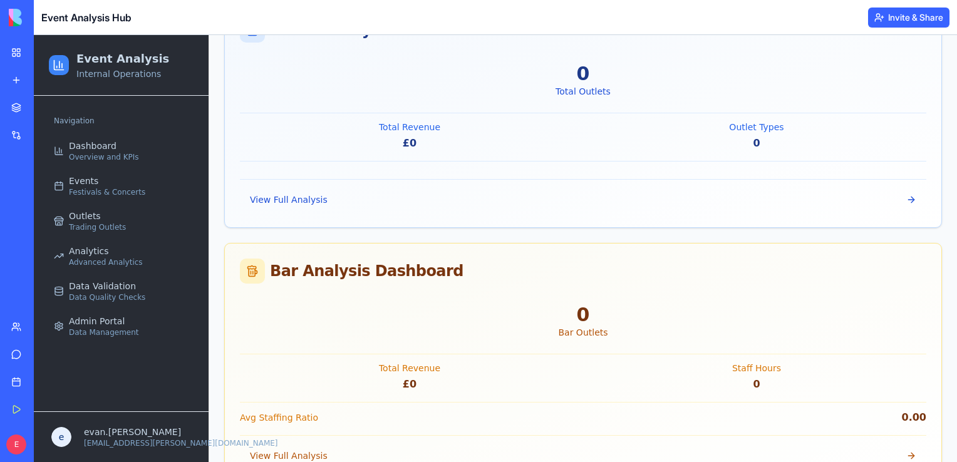
scroll to position [984, 0]
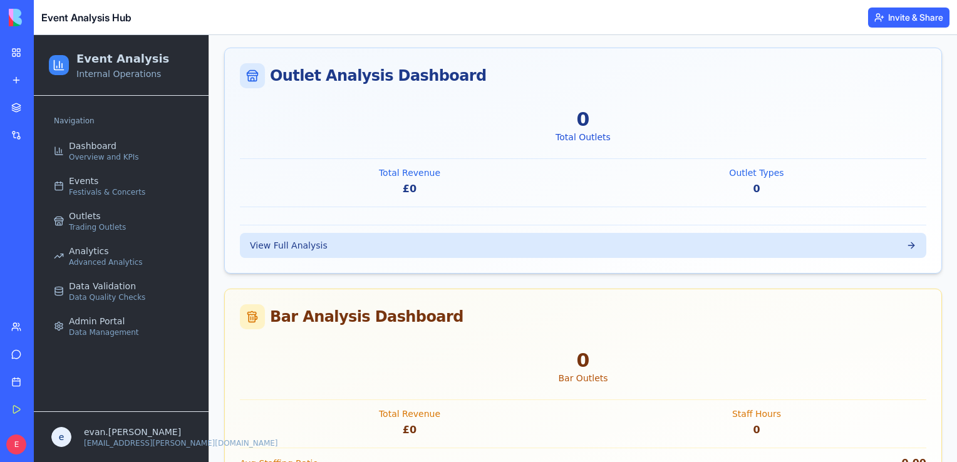
click at [376, 234] on button "View Full Analysis" at bounding box center [583, 245] width 686 height 25
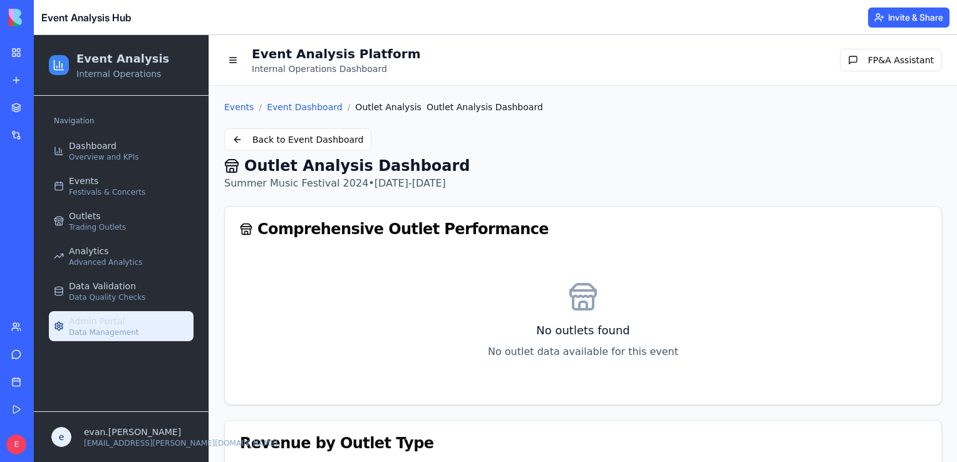
click at [130, 319] on div "Admin Portal Data Management" at bounding box center [104, 326] width 70 height 23
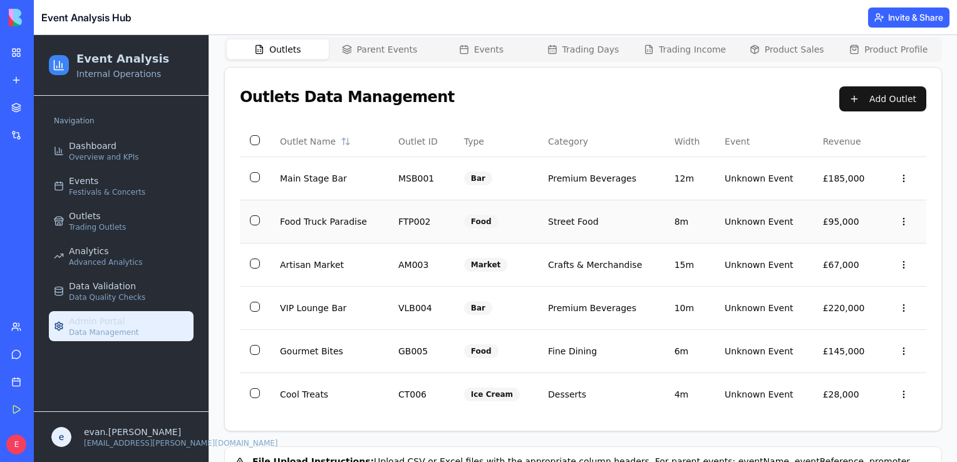
scroll to position [188, 0]
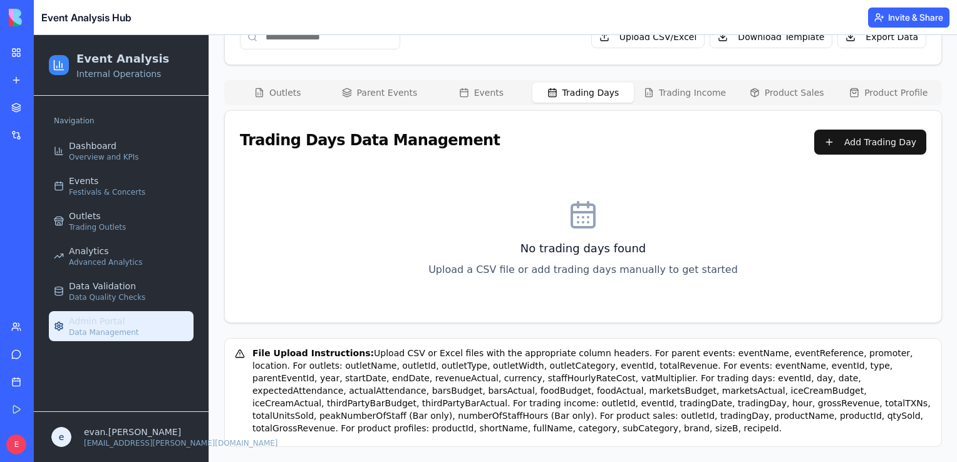
click at [587, 47] on div "Admin Portal Comprehensive data management for parent events, events, trading d…" at bounding box center [583, 203] width 718 height 488
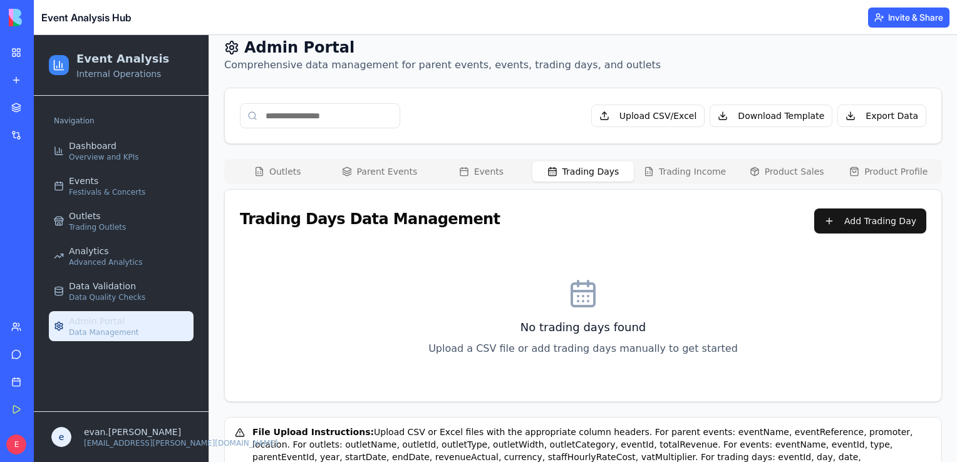
scroll to position [66, 0]
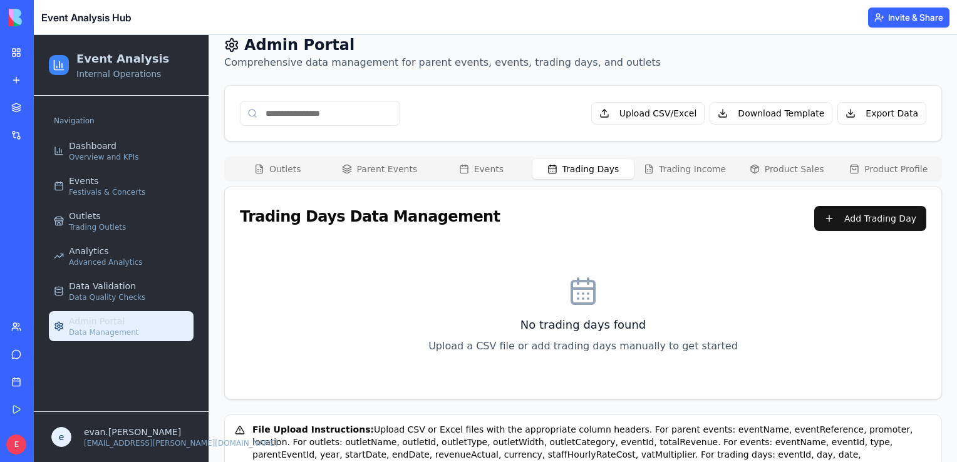
click at [686, 175] on button "Trading Income" at bounding box center [685, 169] width 102 height 20
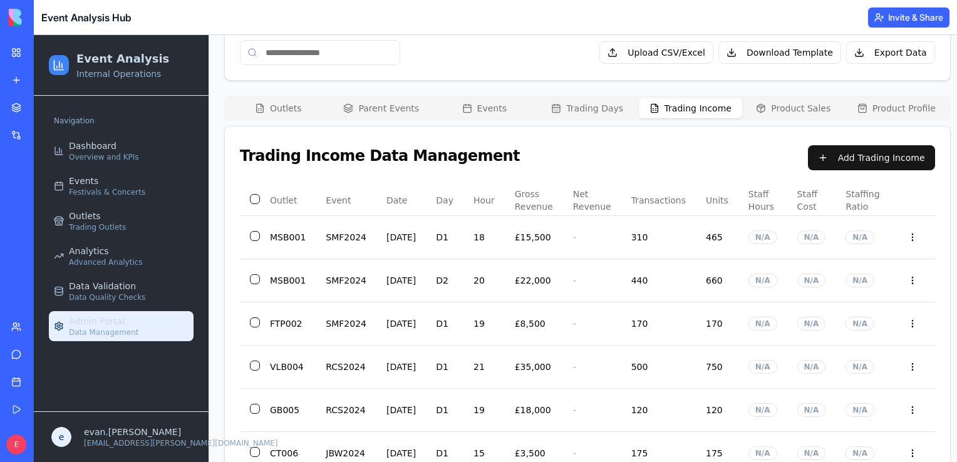
scroll to position [128, 0]
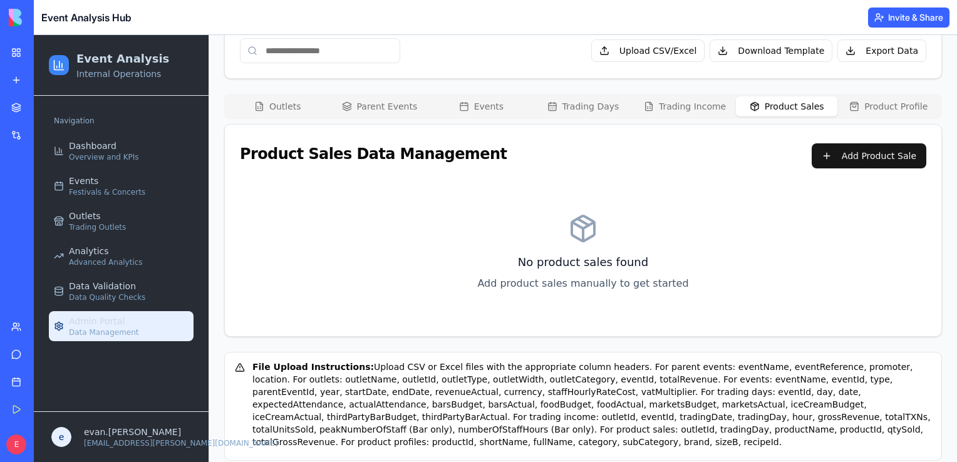
click at [774, 111] on button "Product Sales" at bounding box center [787, 106] width 102 height 20
click at [671, 98] on button "Trading Income" at bounding box center [685, 106] width 102 height 20
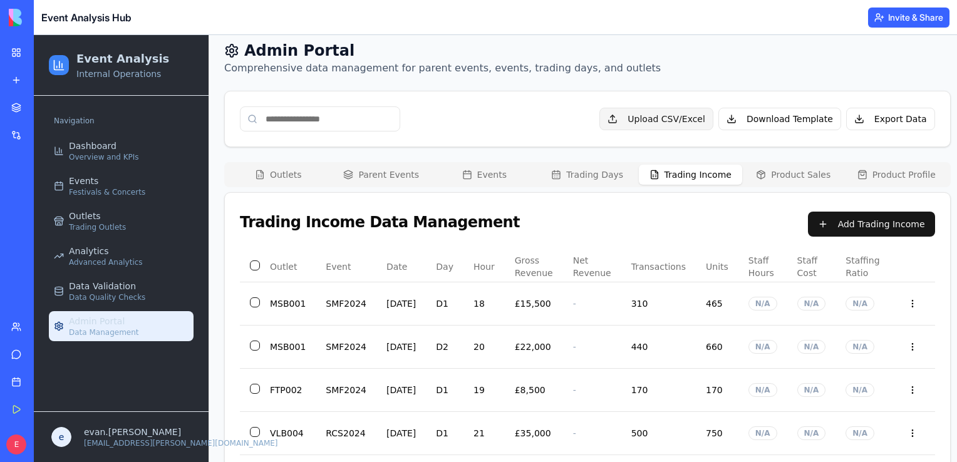
scroll to position [63, 0]
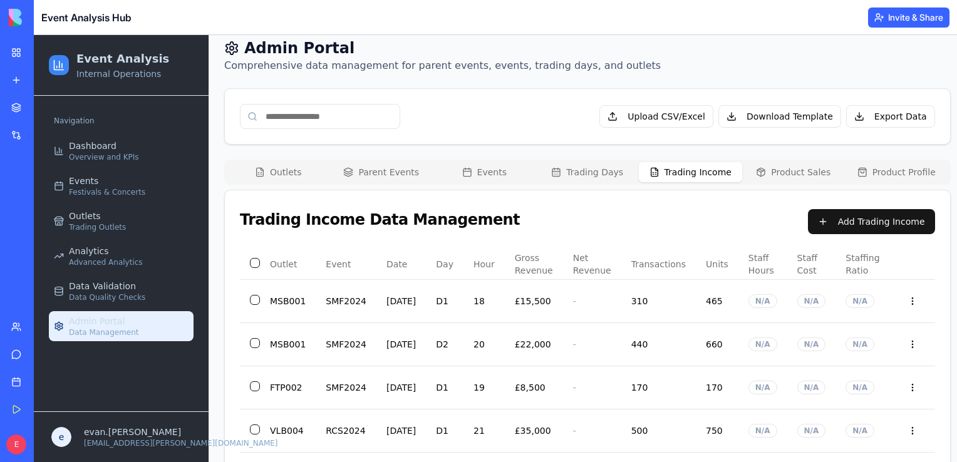
click at [413, 172] on button "Parent Events" at bounding box center [381, 172] width 103 height 20
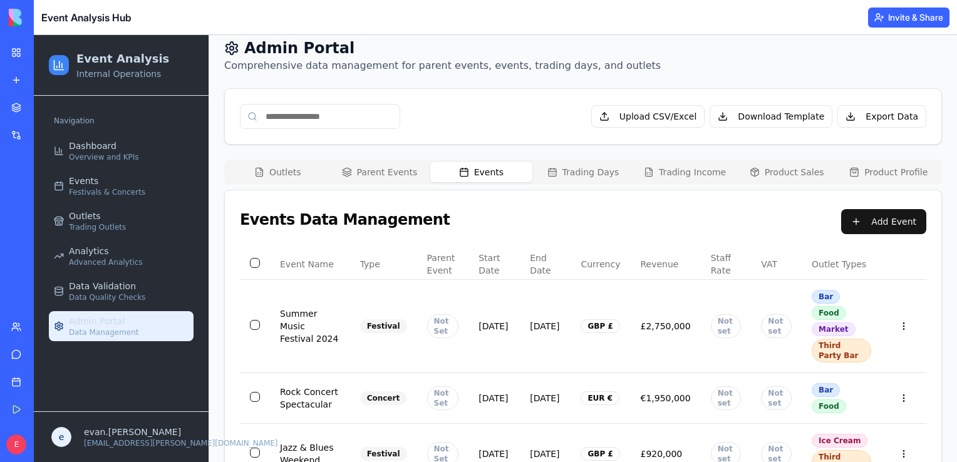
click at [487, 170] on button "Events" at bounding box center [481, 172] width 102 height 20
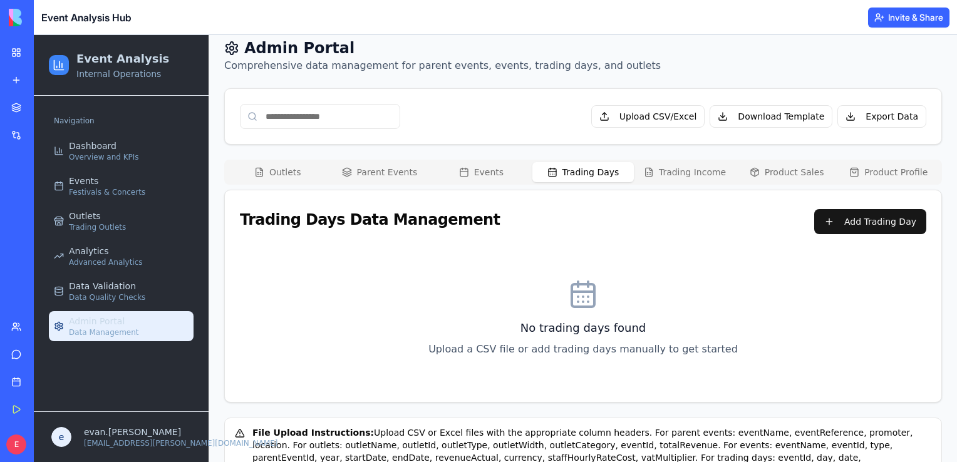
click at [570, 175] on button "Trading Days" at bounding box center [583, 172] width 102 height 20
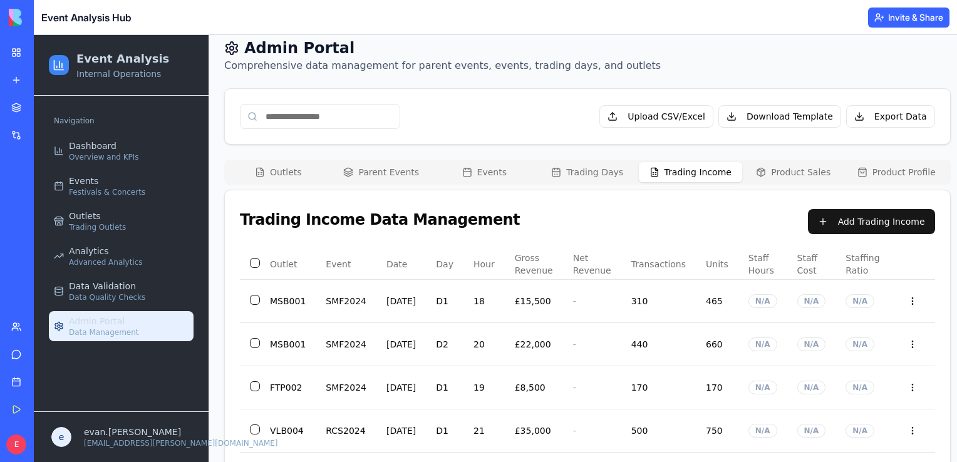
click at [668, 174] on button "Trading Income" at bounding box center [690, 172] width 103 height 20
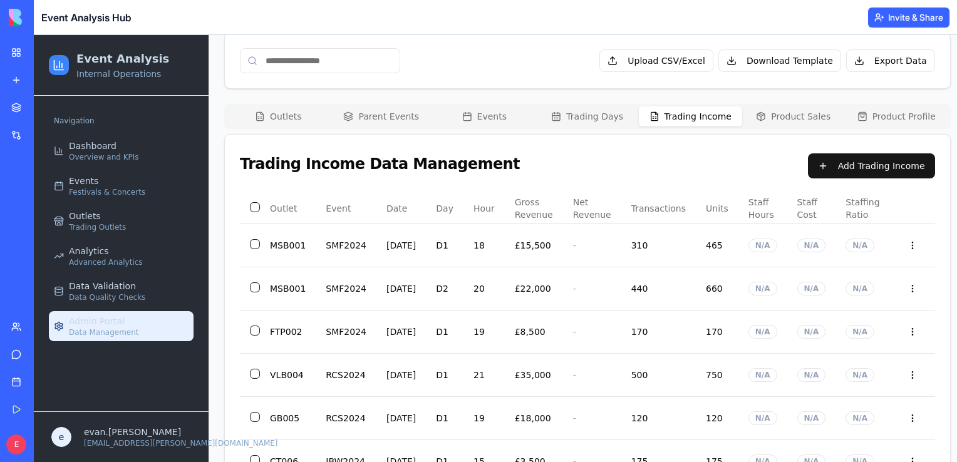
scroll to position [63, 0]
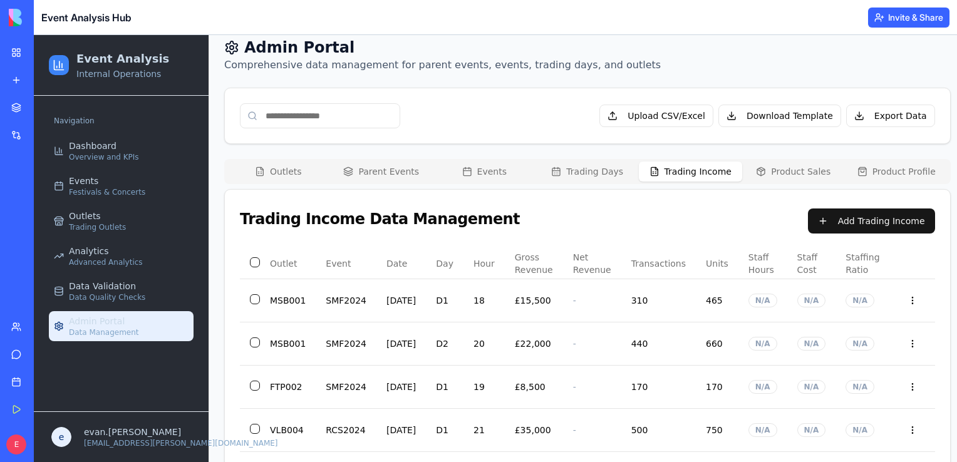
click at [373, 120] on div "Admin Portal Comprehensive data management for parent events, events, trading d…" at bounding box center [587, 358] width 726 height 640
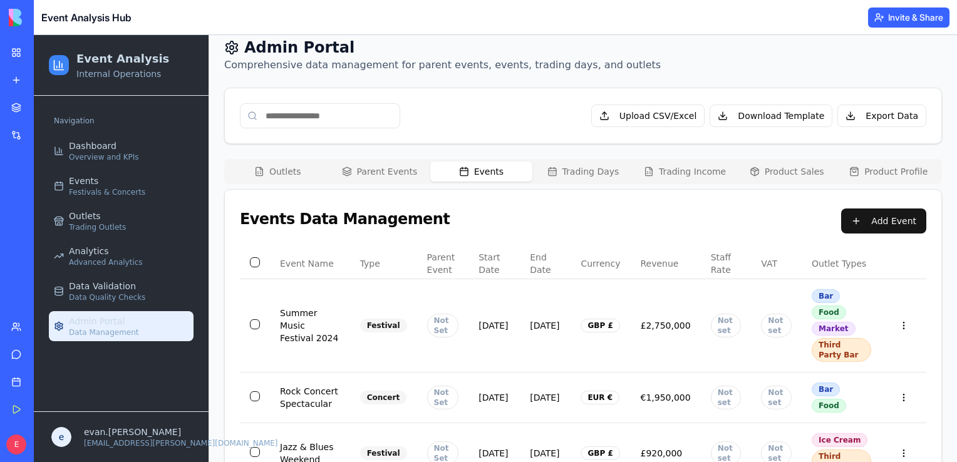
click at [477, 172] on button "Events" at bounding box center [481, 172] width 102 height 20
click at [397, 160] on div "Outlets Parent Events Events Trading Days Trading Income Product Sales Product …" at bounding box center [583, 171] width 718 height 25
click at [472, 165] on button "Events" at bounding box center [481, 172] width 102 height 20
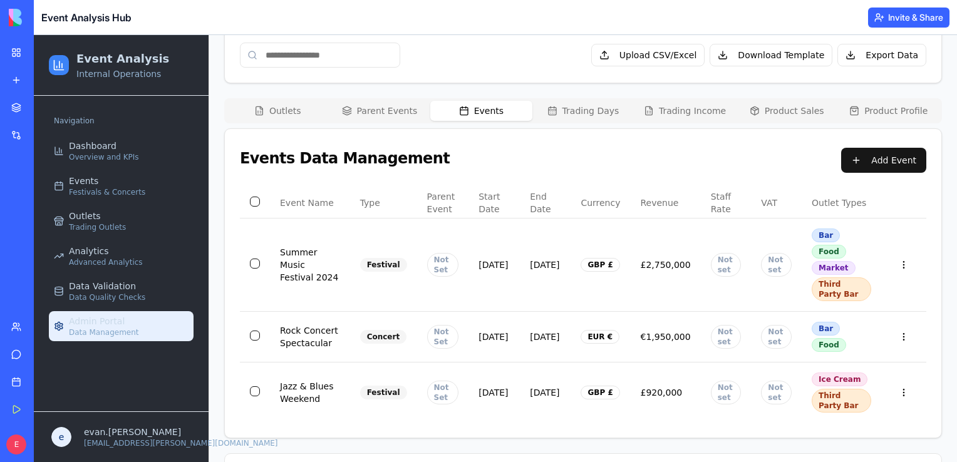
scroll to position [126, 0]
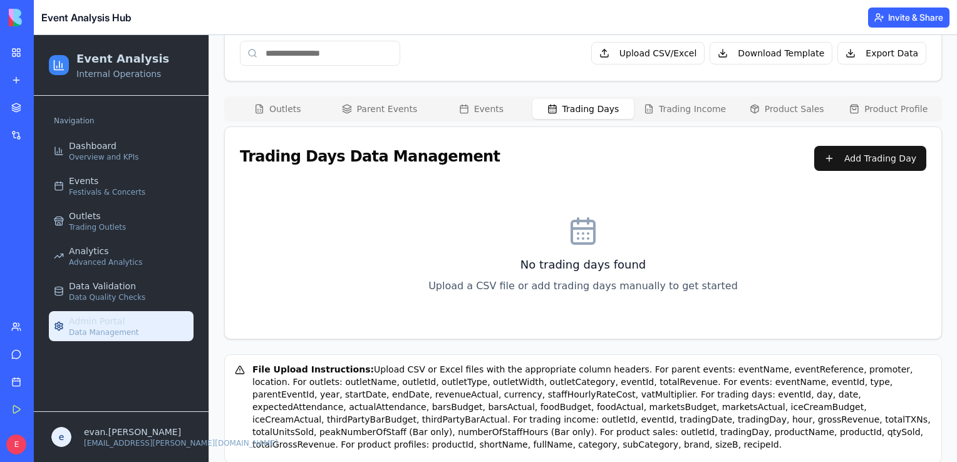
click at [574, 111] on button "Trading Days" at bounding box center [583, 109] width 102 height 20
click at [705, 109] on button "Trading Income" at bounding box center [685, 109] width 102 height 20
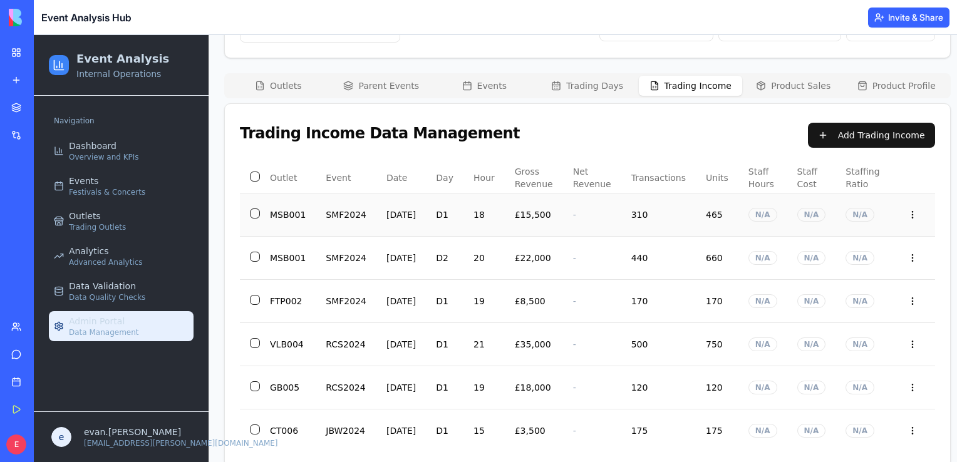
scroll to position [118, 0]
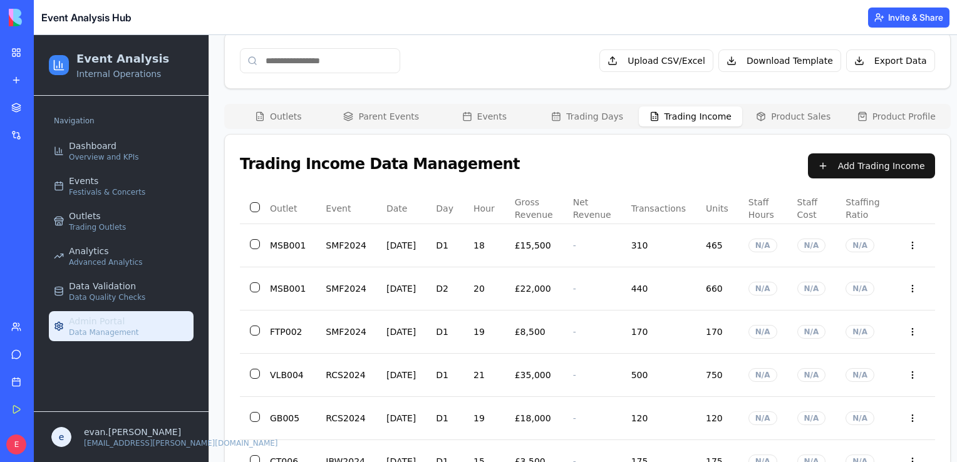
click at [590, 111] on button "Trading Days" at bounding box center [587, 116] width 103 height 20
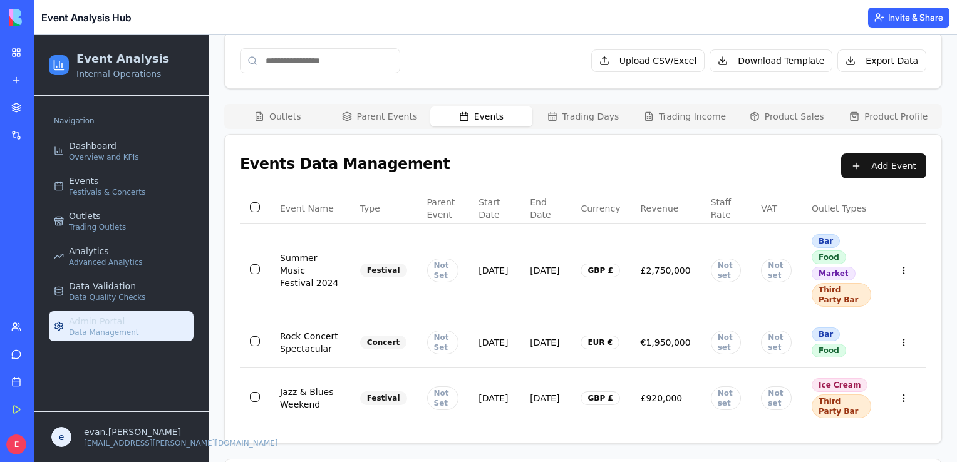
click at [497, 111] on button "Events" at bounding box center [481, 116] width 102 height 20
click at [675, 116] on button "Trading Income" at bounding box center [685, 116] width 102 height 20
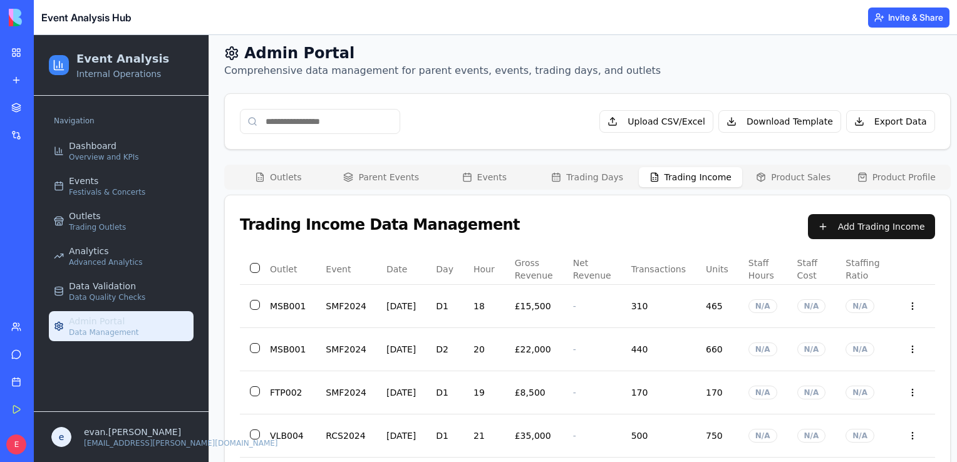
scroll to position [56, 0]
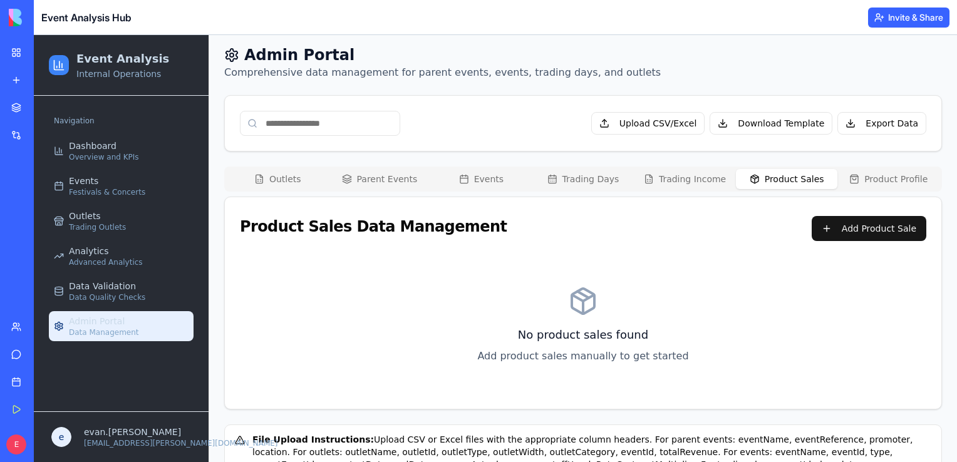
click at [785, 178] on button "Product Sales" at bounding box center [787, 179] width 102 height 20
click at [866, 178] on button "Product Profile" at bounding box center [888, 179] width 102 height 20
click at [765, 182] on button "Product Sales" at bounding box center [787, 179] width 102 height 20
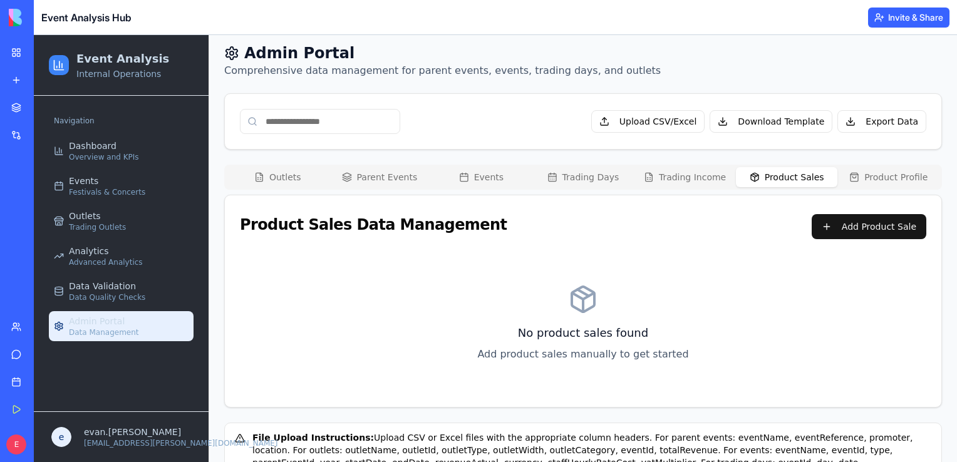
scroll to position [66, 0]
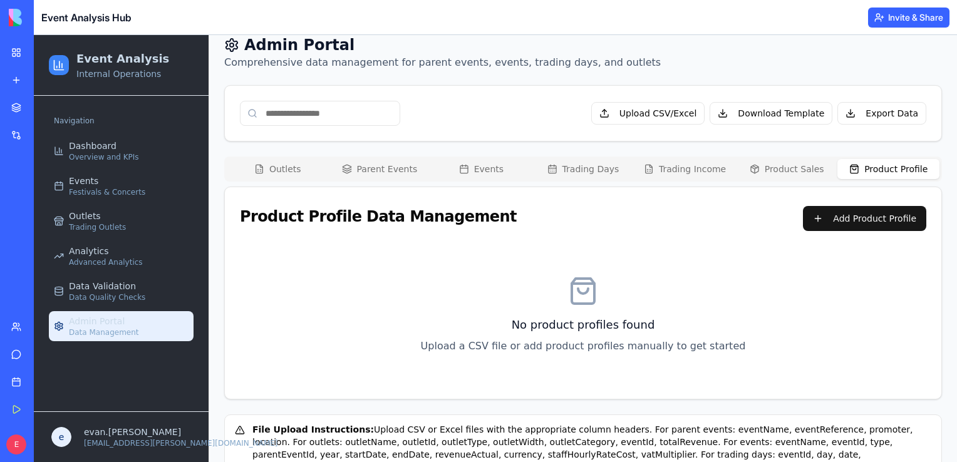
click at [863, 169] on button "Product Profile" at bounding box center [888, 169] width 102 height 20
click at [774, 171] on button "Product Sales" at bounding box center [787, 169] width 102 height 20
click at [282, 163] on button "Outlets" at bounding box center [278, 169] width 102 height 20
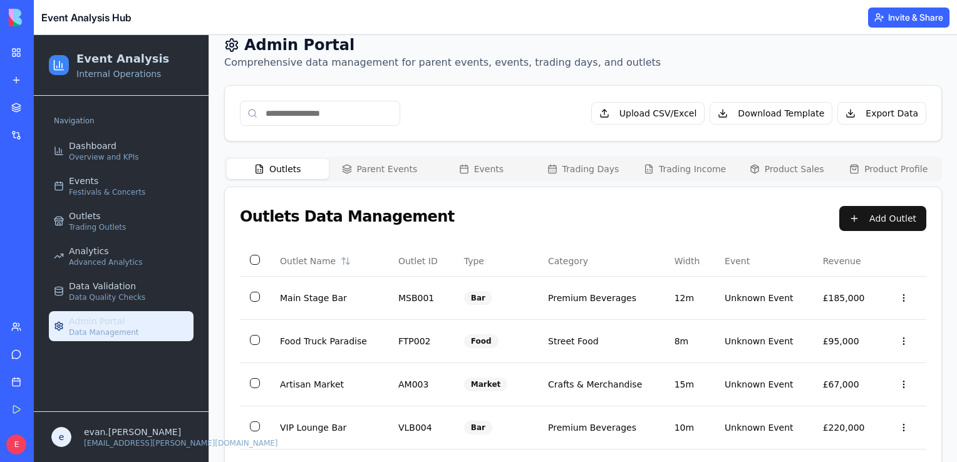
click at [887, 167] on button "Product Profile" at bounding box center [888, 169] width 102 height 20
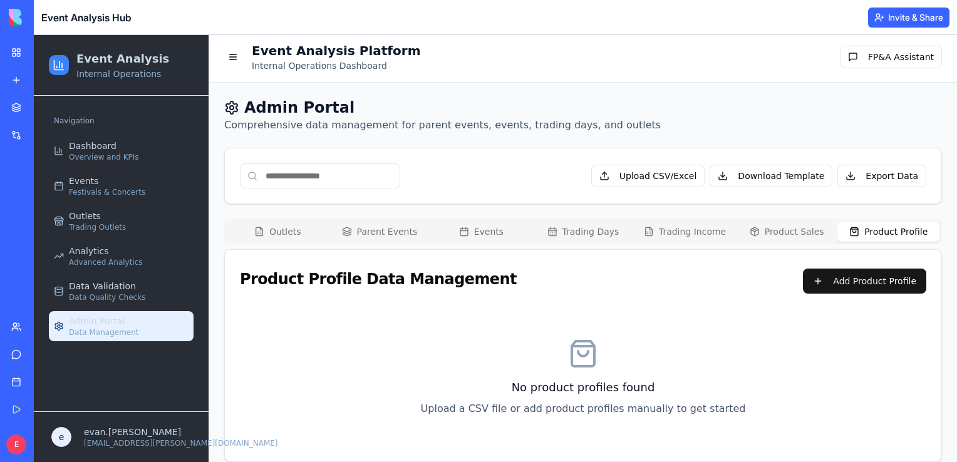
scroll to position [0, 0]
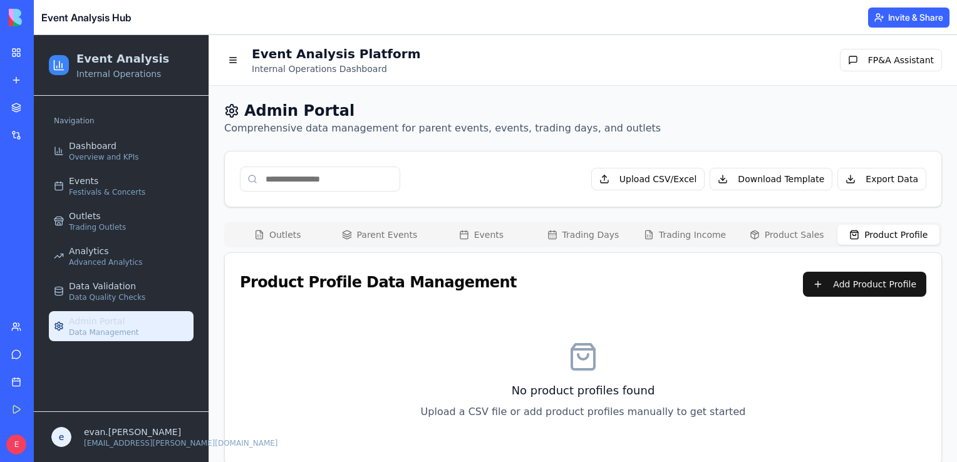
click at [368, 229] on button "Parent Events" at bounding box center [380, 235] width 102 height 20
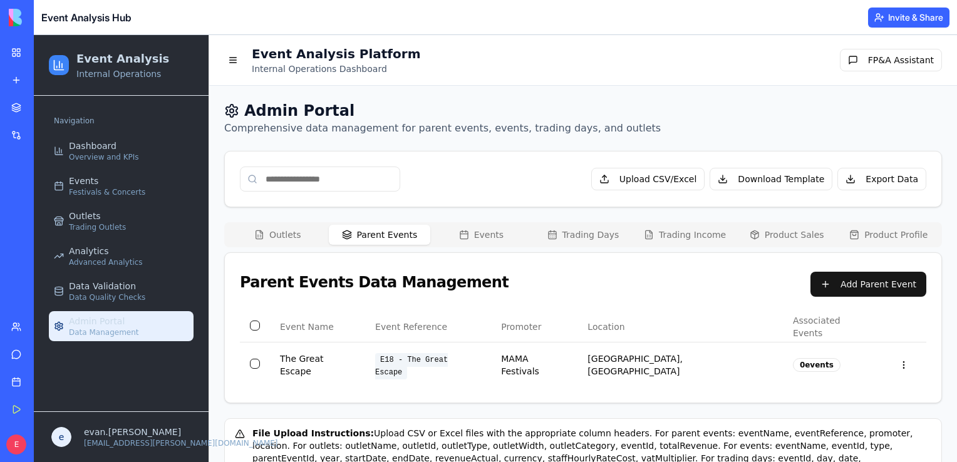
click at [472, 243] on button "Events" at bounding box center [481, 235] width 102 height 20
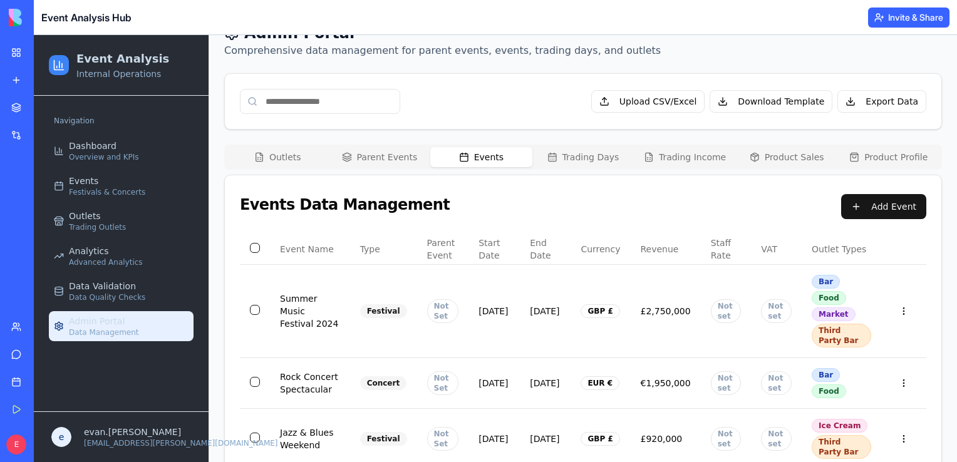
scroll to position [78, 0]
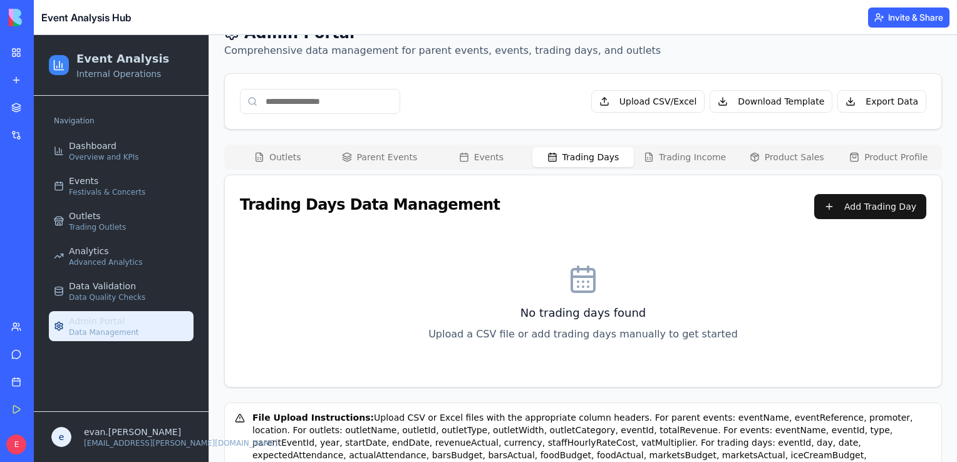
click at [580, 152] on button "Trading Days" at bounding box center [583, 157] width 102 height 20
click at [296, 157] on button "Outlets" at bounding box center [278, 157] width 102 height 20
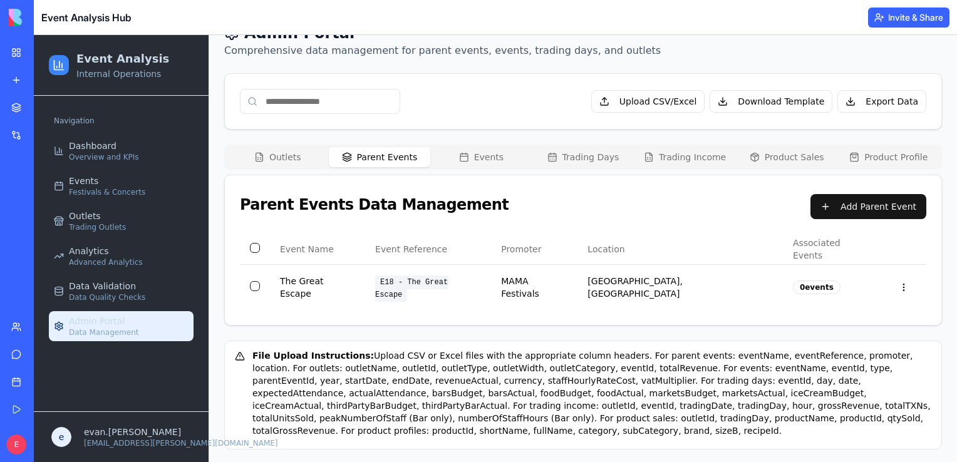
scroll to position [63, 0]
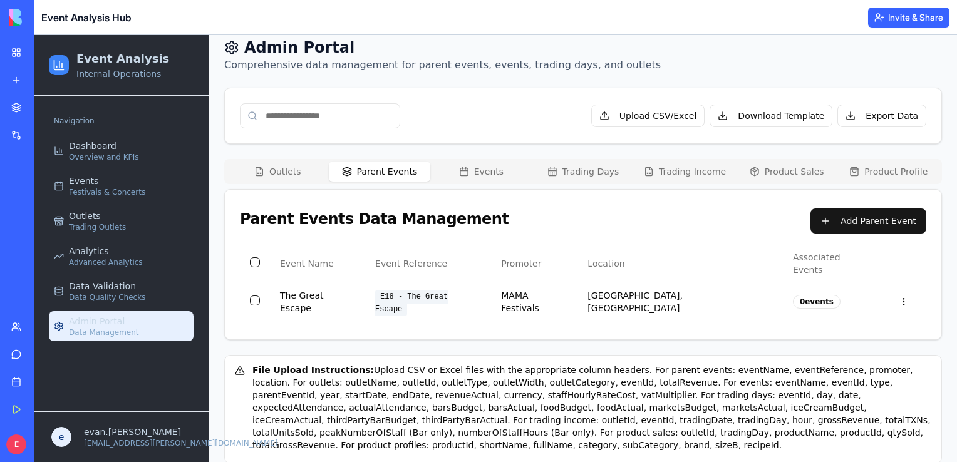
click at [386, 155] on div "Admin Portal Comprehensive data management for parent events, events, trading d…" at bounding box center [583, 251] width 718 height 426
click at [884, 57] on div "Admin Portal Comprehensive data management for parent events, events, trading d…" at bounding box center [583, 55] width 718 height 35
click at [899, 63] on div "Admin Portal Comprehensive data management for parent events, events, trading d…" at bounding box center [583, 55] width 718 height 35
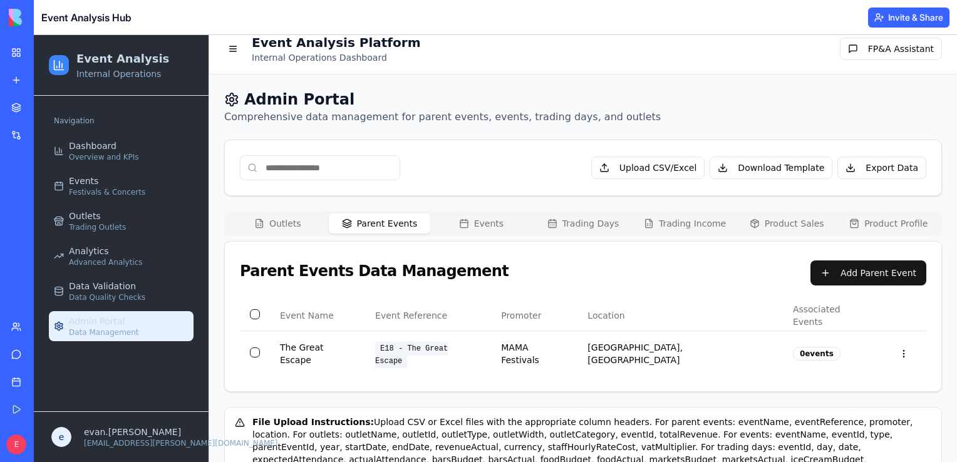
scroll to position [0, 0]
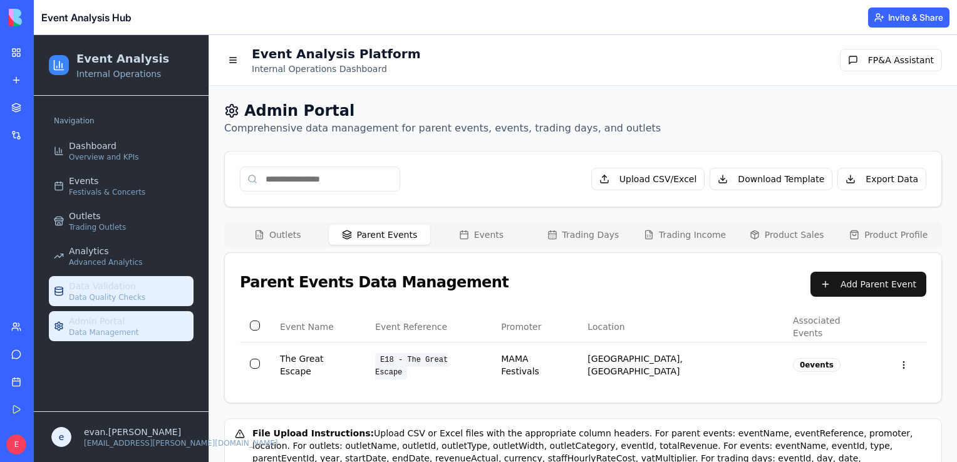
click at [123, 292] on span "Data Validation" at bounding box center [102, 286] width 67 height 13
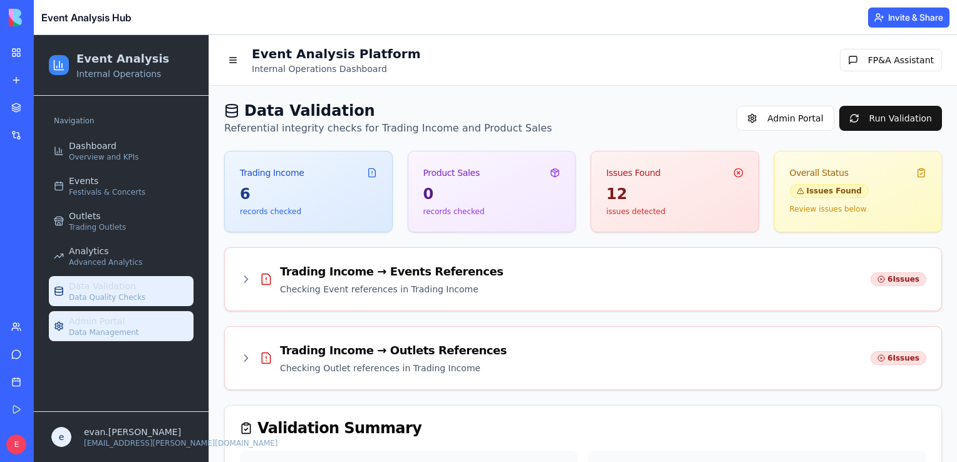
click at [109, 329] on span "Data Management" at bounding box center [104, 333] width 70 height 10
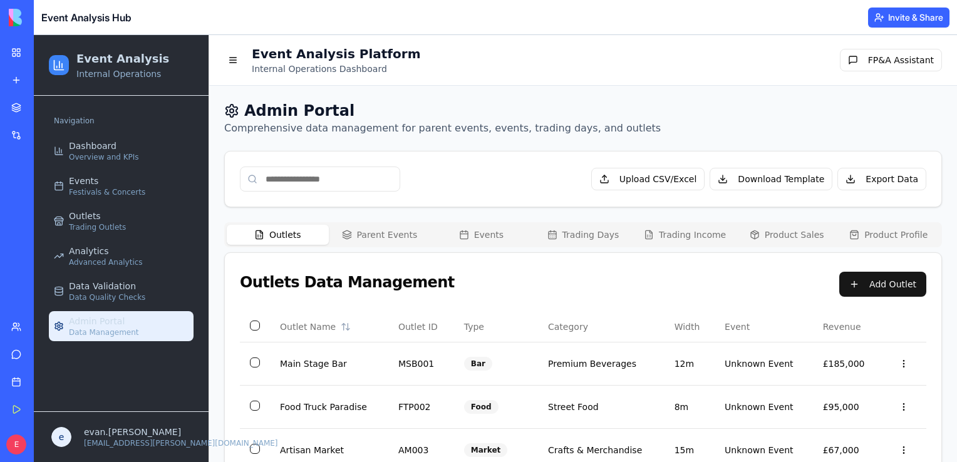
click at [661, 116] on div "Admin Portal Comprehensive data management for parent events, events, trading d…" at bounding box center [583, 118] width 718 height 35
click at [143, 292] on link "Data Validation Data Quality Checks" at bounding box center [121, 291] width 145 height 30
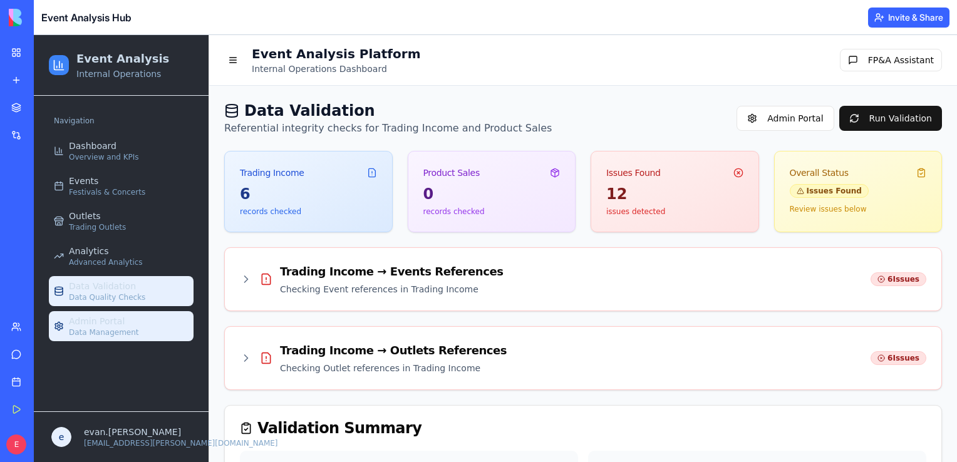
click at [143, 332] on link "Admin Portal Data Management" at bounding box center [121, 326] width 145 height 30
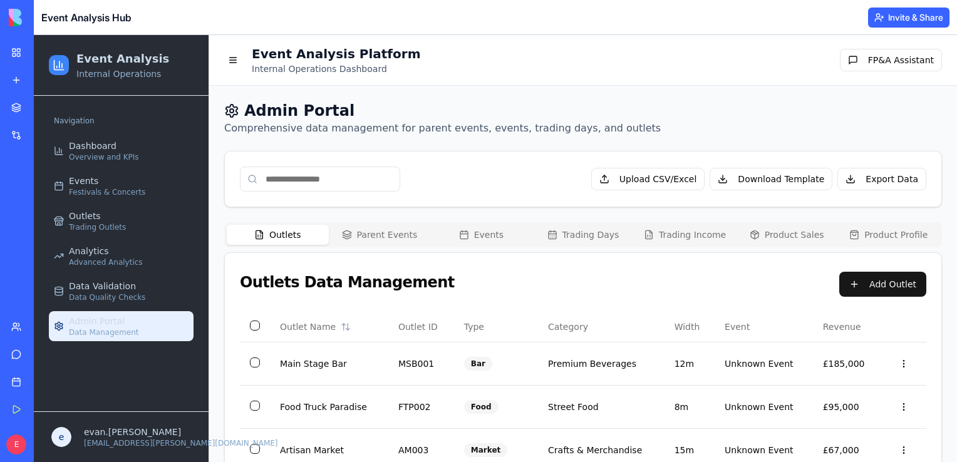
click at [596, 63] on div "Event Analysis Platform Internal Operations Dashboard FP&A Assistant" at bounding box center [583, 60] width 718 height 30
click at [721, 96] on div "Admin Portal Comprehensive data management for parent events, events, trading d…" at bounding box center [583, 421] width 748 height 670
click at [582, 94] on div "Admin Portal Comprehensive data management for parent events, events, trading d…" at bounding box center [583, 421] width 748 height 670
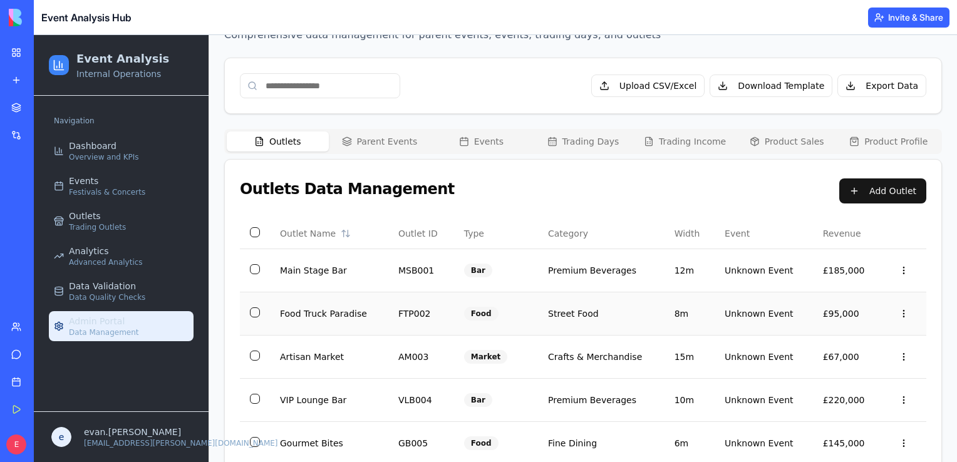
scroll to position [91, 0]
